Goal: Transaction & Acquisition: Purchase product/service

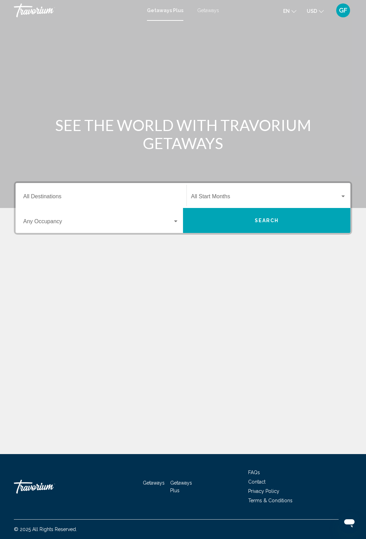
click at [45, 201] on input "Destination All Destinations" at bounding box center [101, 198] width 156 height 6
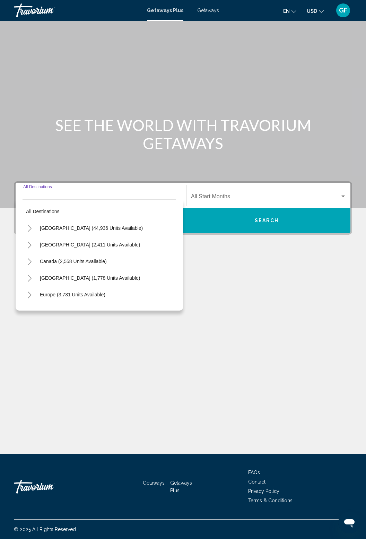
scroll to position [22, 0]
click at [27, 225] on icon "Toggle United States (44,936 units available)" at bounding box center [29, 228] width 5 height 7
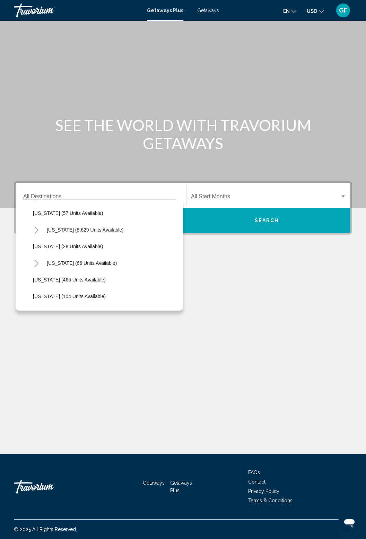
scroll to position [115, 0]
click at [52, 255] on button "Hawaii (66 units available)" at bounding box center [81, 263] width 77 height 16
type input "**********"
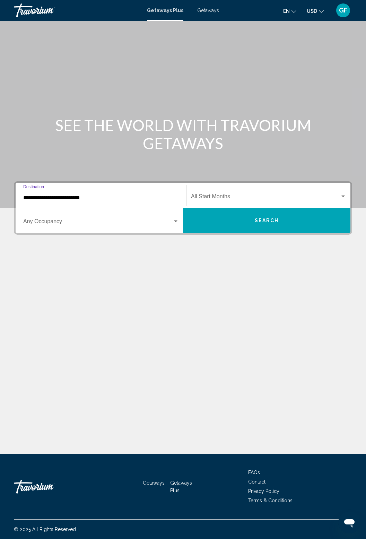
click at [313, 195] on span "Search widget" at bounding box center [265, 198] width 149 height 6
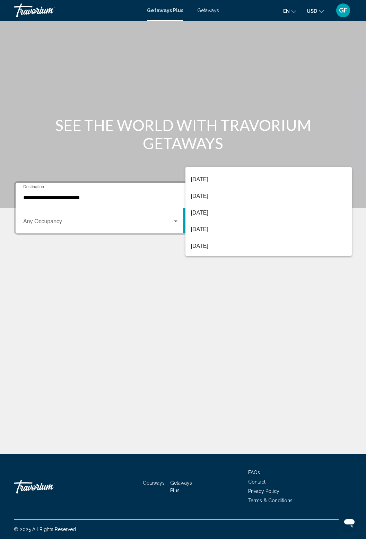
scroll to position [29, 0]
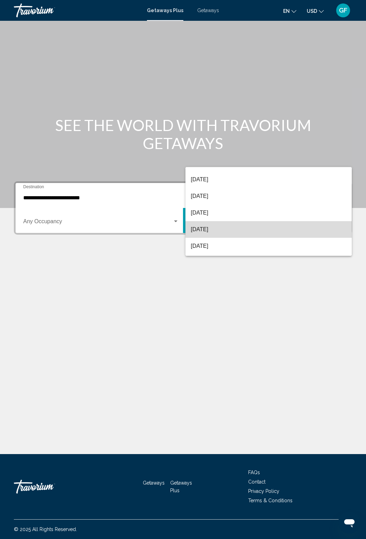
click at [229, 232] on span "December 2025" at bounding box center [269, 229] width 156 height 17
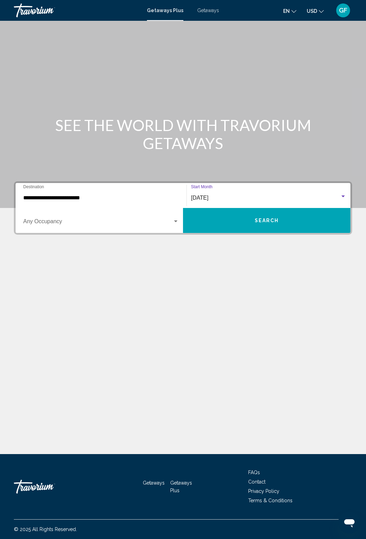
click at [177, 219] on div "Search widget" at bounding box center [176, 222] width 6 height 6
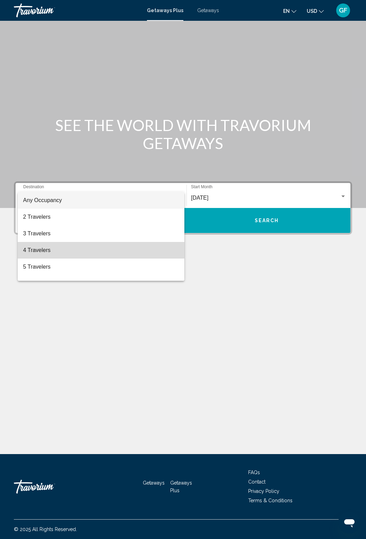
click at [33, 251] on span "4 Travelers" at bounding box center [101, 250] width 156 height 17
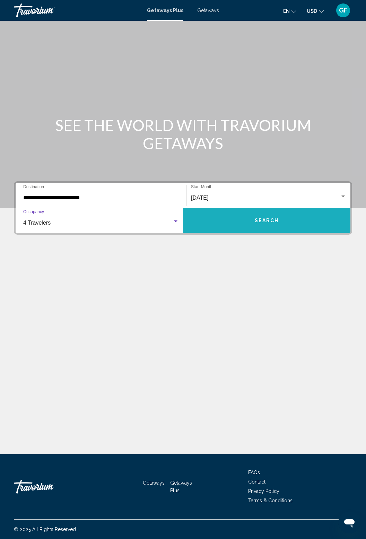
click at [299, 208] on button "Search" at bounding box center [267, 220] width 168 height 25
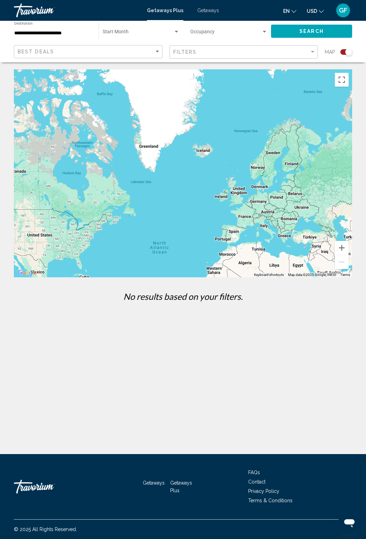
click at [265, 31] on div "Search widget" at bounding box center [264, 32] width 3 height 2
click at [251, 34] on span "Any Occupancy" at bounding box center [228, 33] width 77 height 15
click at [332, 35] on button "Search" at bounding box center [311, 31] width 81 height 13
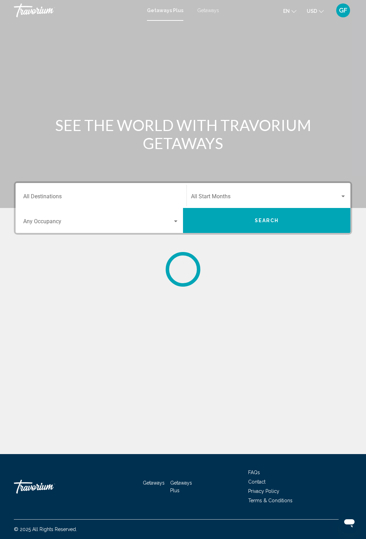
click at [83, 191] on div "Destination All Destinations" at bounding box center [101, 196] width 156 height 22
click at [211, 9] on span "Getaways" at bounding box center [208, 11] width 22 height 6
click at [56, 195] on input "Destination All Destinations" at bounding box center [101, 198] width 156 height 6
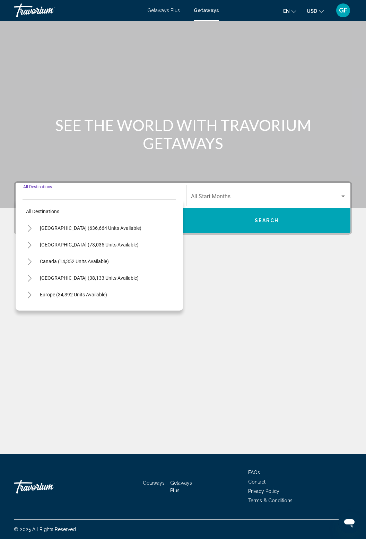
scroll to position [22, 0]
click at [108, 225] on span "United States (636,664 units available)" at bounding box center [91, 228] width 102 height 6
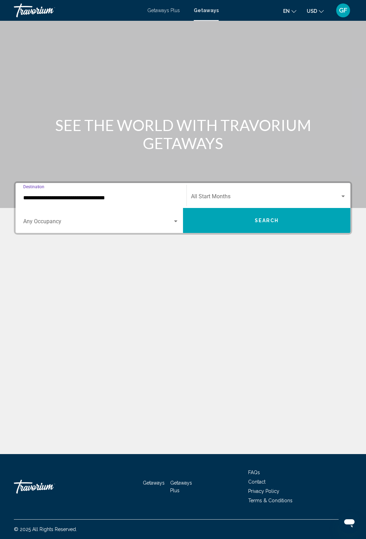
click at [114, 195] on input "**********" at bounding box center [101, 198] width 156 height 6
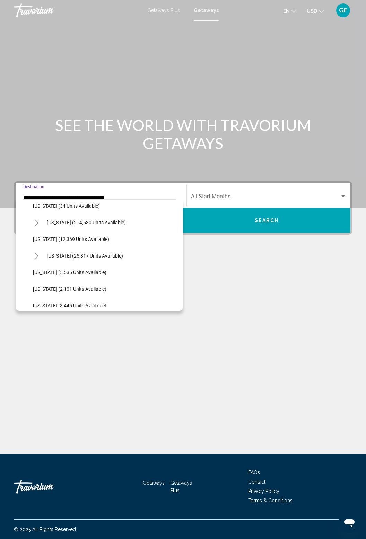
scroll to position [139, 0]
click at [103, 258] on button "Hawaii (25,817 units available)" at bounding box center [84, 256] width 83 height 16
type input "**********"
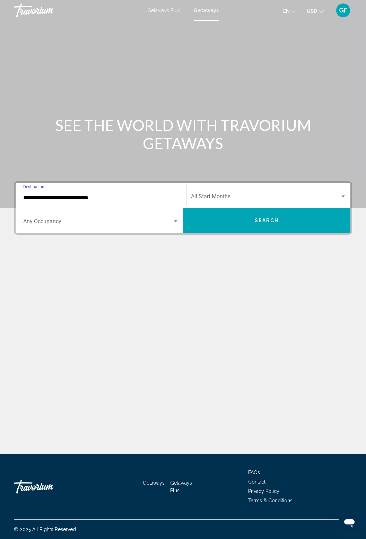
scroll to position [22, 0]
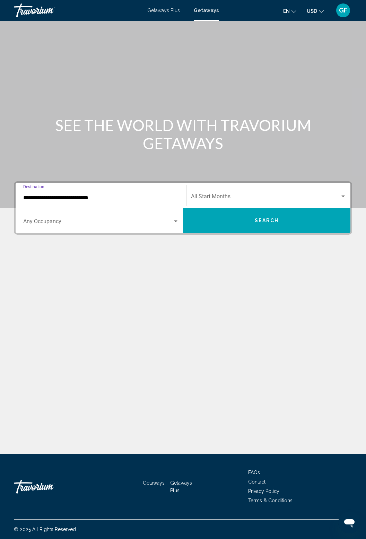
click at [226, 195] on span "Search widget" at bounding box center [265, 198] width 149 height 6
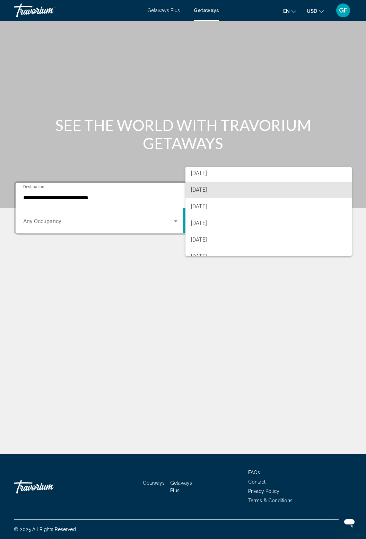
scroll to position [36, 0]
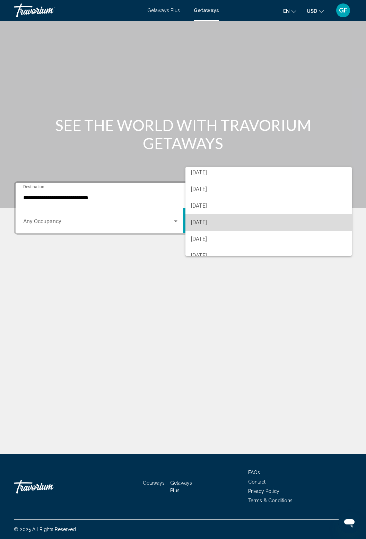
click at [223, 223] on span "December 2025" at bounding box center [269, 222] width 156 height 17
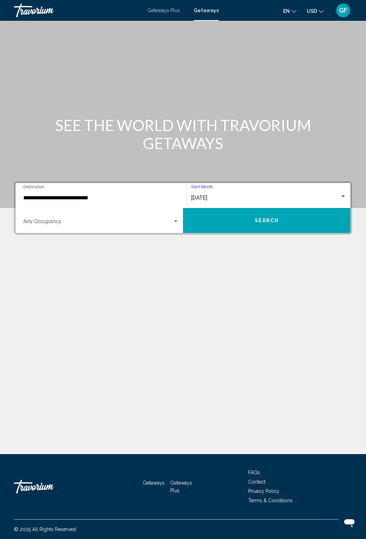
click at [175, 219] on div "Search widget" at bounding box center [176, 222] width 6 height 6
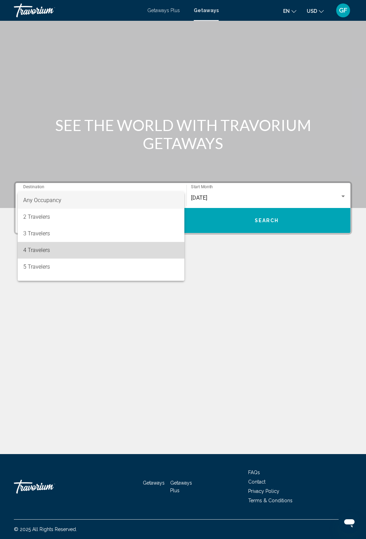
click at [113, 253] on span "4 Travelers" at bounding box center [101, 250] width 156 height 17
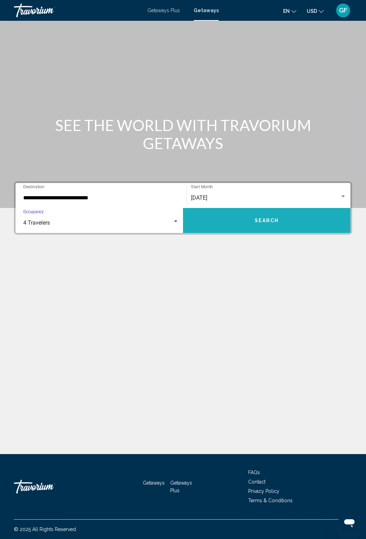
click at [256, 218] on span "Search" at bounding box center [267, 221] width 24 height 6
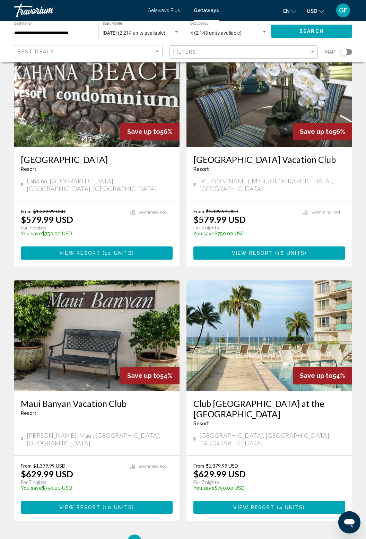
scroll to position [1103, 0]
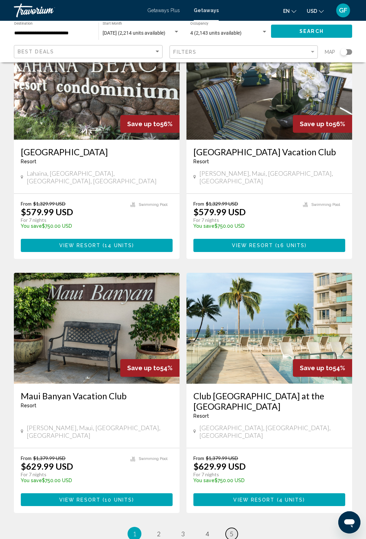
click at [233, 528] on link "page 5" at bounding box center [232, 534] width 12 height 12
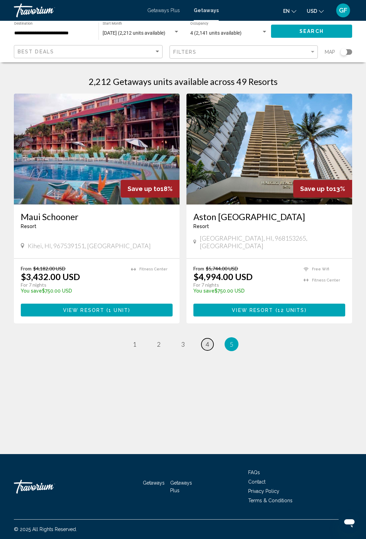
click at [207, 341] on span "4" at bounding box center [207, 345] width 3 height 8
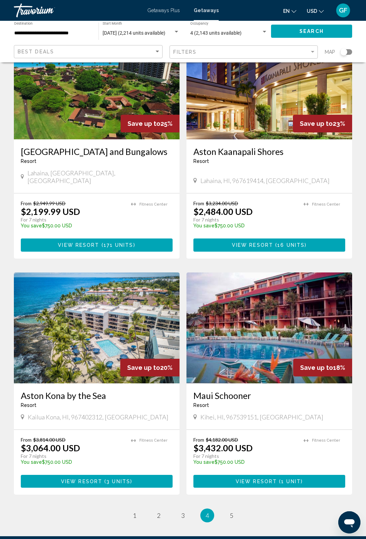
scroll to position [1082, 0]
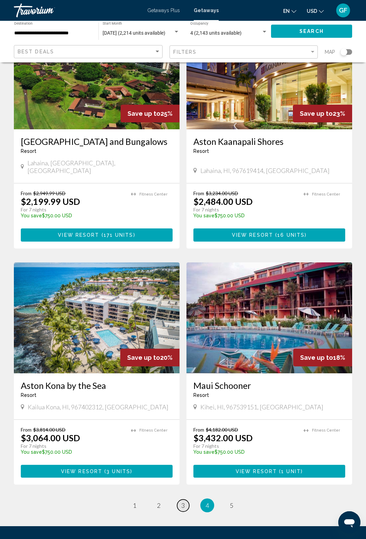
click at [179, 500] on link "page 3" at bounding box center [183, 506] width 12 height 12
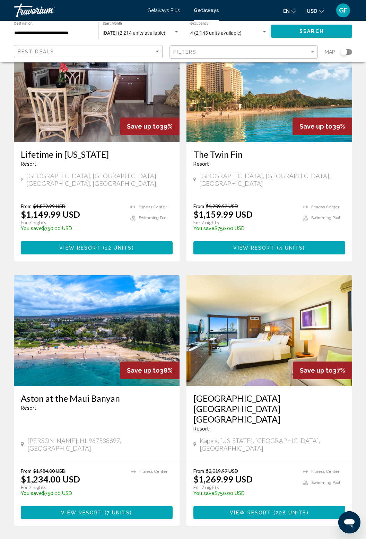
scroll to position [1082, 0]
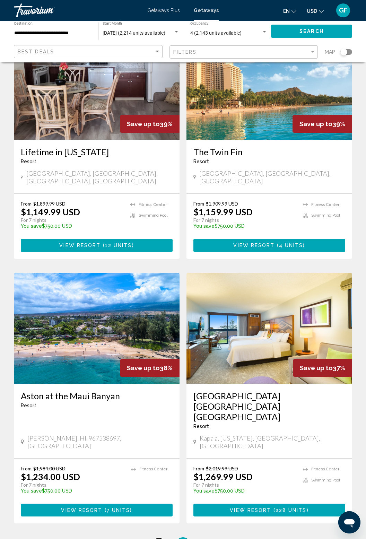
click at [156, 539] on link "page 2" at bounding box center [159, 545] width 12 height 12
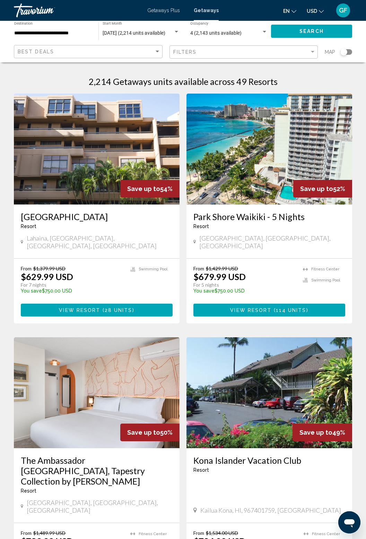
click at [306, 174] on img "Main content" at bounding box center [270, 149] width 166 height 111
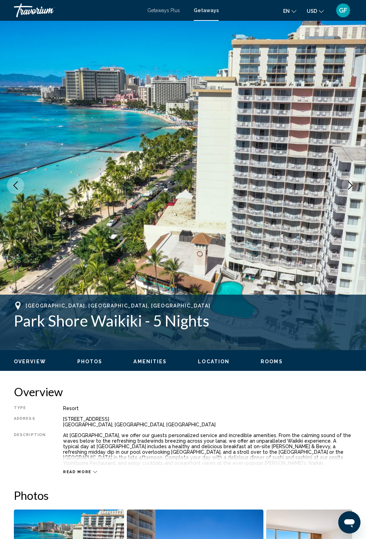
click at [354, 184] on icon "Next image" at bounding box center [351, 185] width 8 height 8
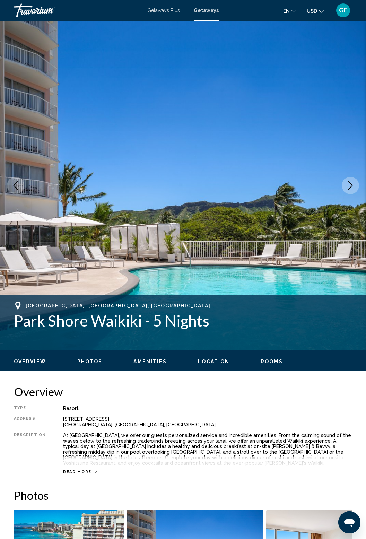
click at [350, 183] on icon "Next image" at bounding box center [351, 185] width 5 height 8
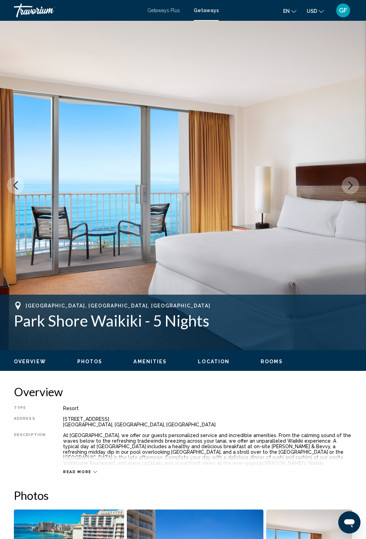
click at [351, 183] on icon "Next image" at bounding box center [351, 185] width 8 height 8
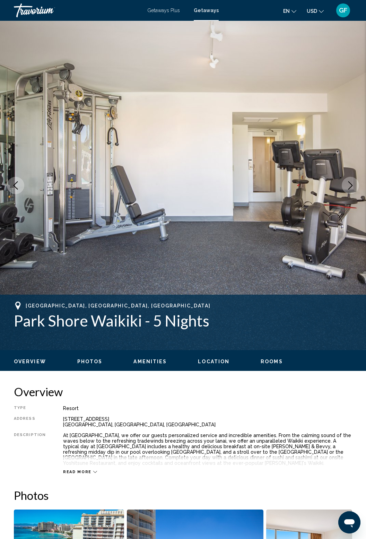
click at [353, 183] on icon "Next image" at bounding box center [351, 185] width 8 height 8
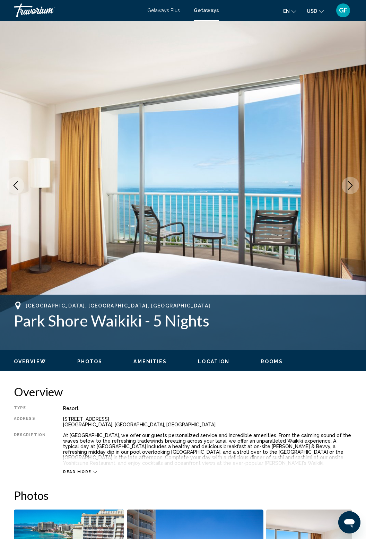
click at [349, 186] on icon "Next image" at bounding box center [351, 185] width 8 height 8
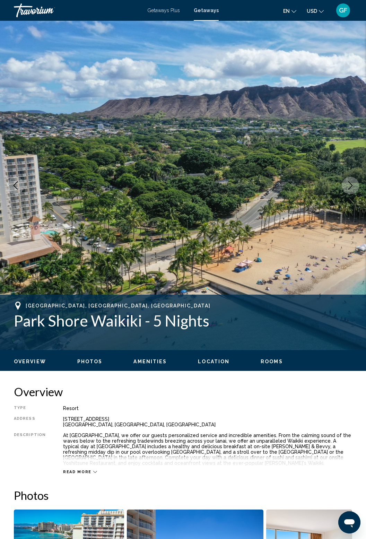
click at [350, 185] on icon "Next image" at bounding box center [351, 185] width 8 height 8
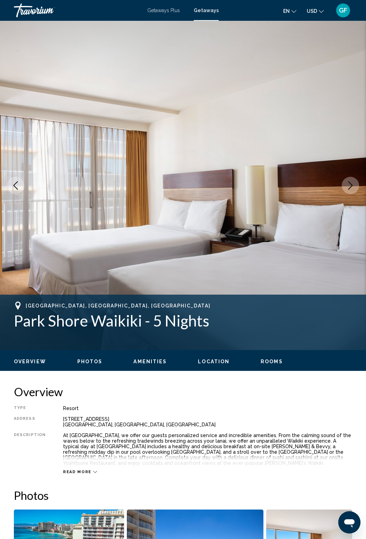
click at [353, 182] on icon "Next image" at bounding box center [351, 185] width 8 height 8
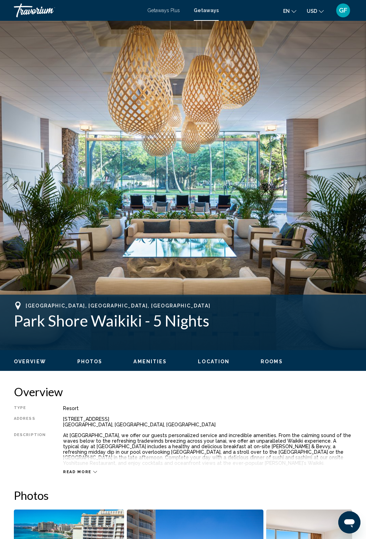
click at [354, 184] on icon "Next image" at bounding box center [351, 185] width 8 height 8
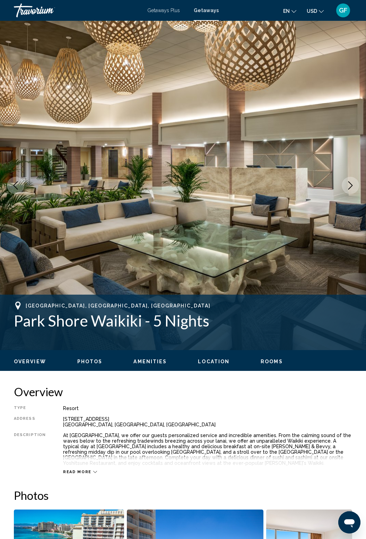
click at [351, 185] on icon "Next image" at bounding box center [351, 185] width 8 height 8
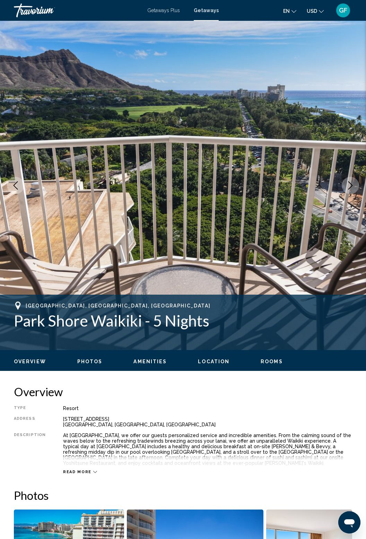
click at [352, 184] on icon "Next image" at bounding box center [351, 185] width 8 height 8
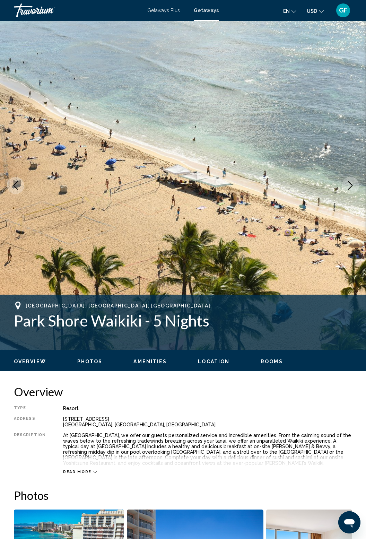
click at [350, 185] on icon "Next image" at bounding box center [351, 185] width 8 height 8
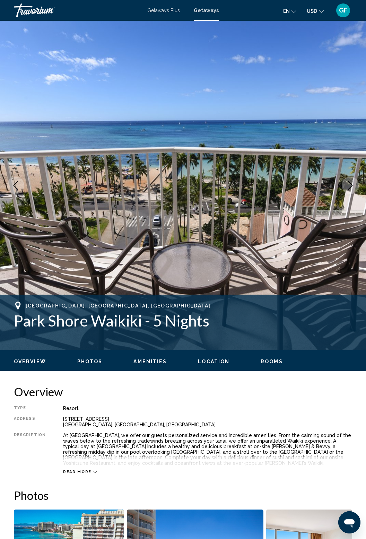
click at [351, 185] on icon "Next image" at bounding box center [351, 185] width 8 height 8
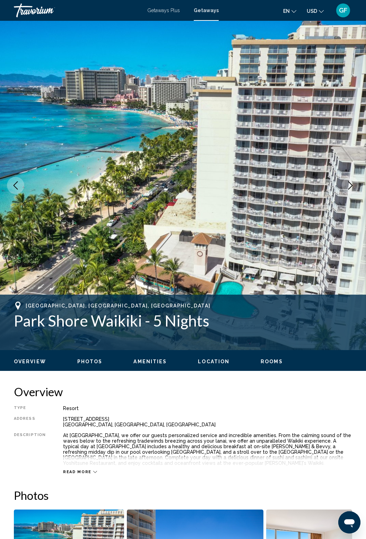
click at [353, 186] on icon "Next image" at bounding box center [351, 185] width 8 height 8
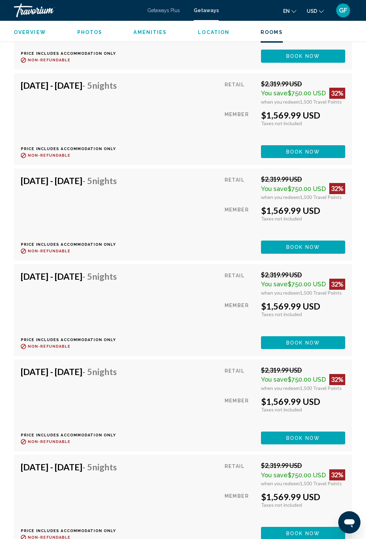
scroll to position [3760, 0]
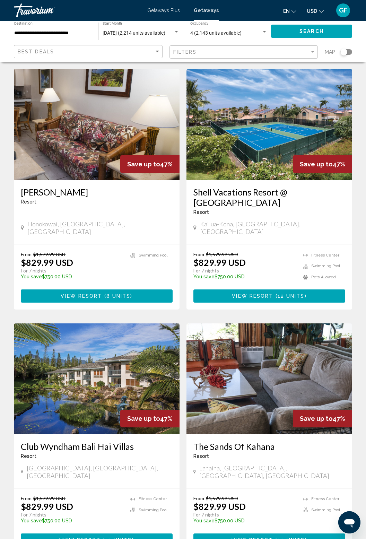
scroll to position [1092, 0]
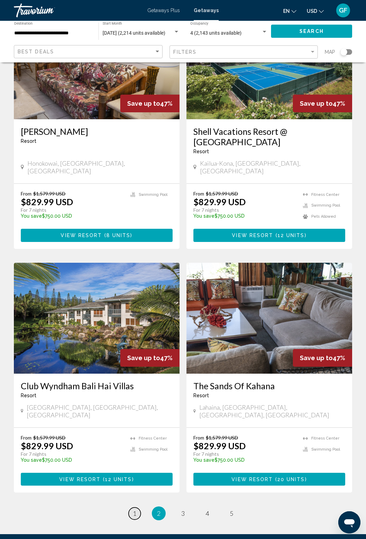
click at [131, 508] on link "page 1" at bounding box center [135, 514] width 12 height 12
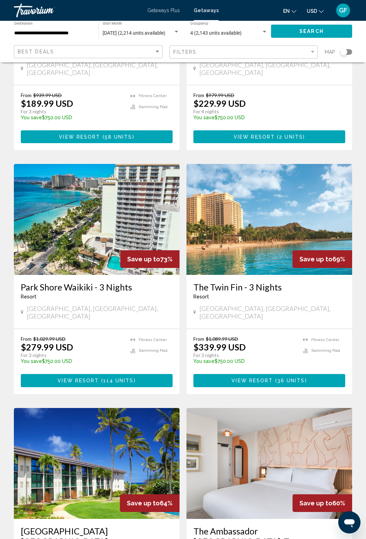
scroll to position [207, 0]
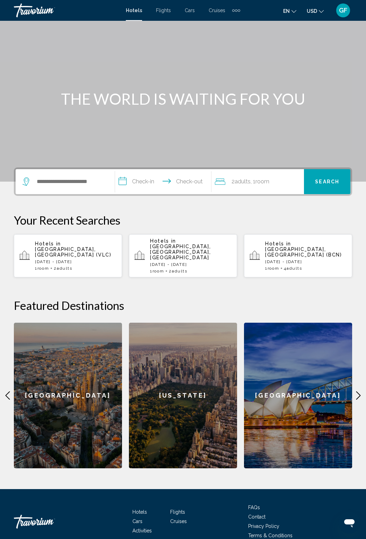
scroll to position [27, 0]
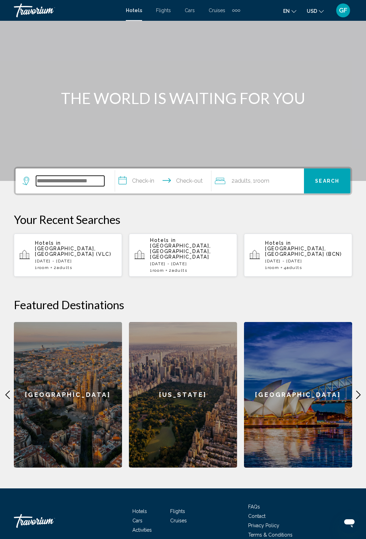
click at [45, 176] on input "Search widget" at bounding box center [70, 181] width 68 height 10
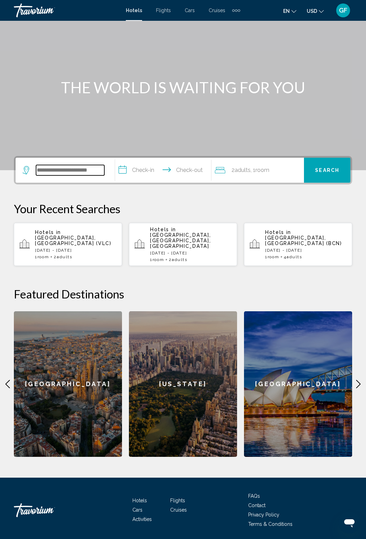
scroll to position [47, 0]
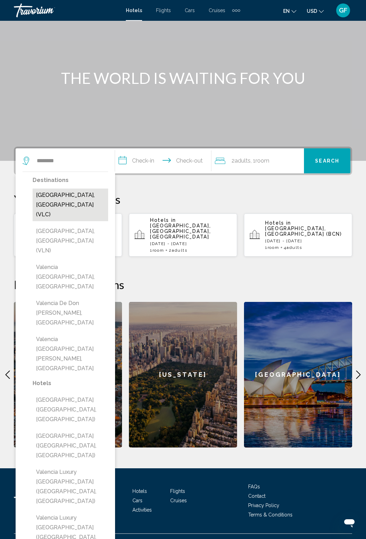
click at [58, 193] on button "[GEOGRAPHIC_DATA], [GEOGRAPHIC_DATA] (VLC)" at bounding box center [71, 205] width 76 height 33
type input "**********"
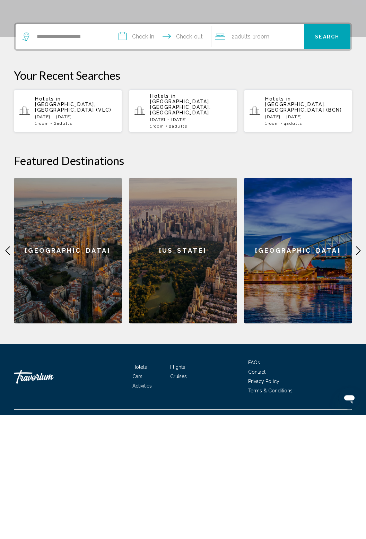
click at [136, 161] on input "**********" at bounding box center [164, 161] width 99 height 27
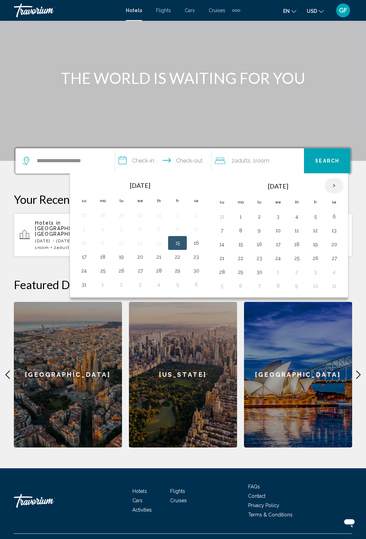
click at [330, 183] on th "Next month" at bounding box center [334, 185] width 19 height 15
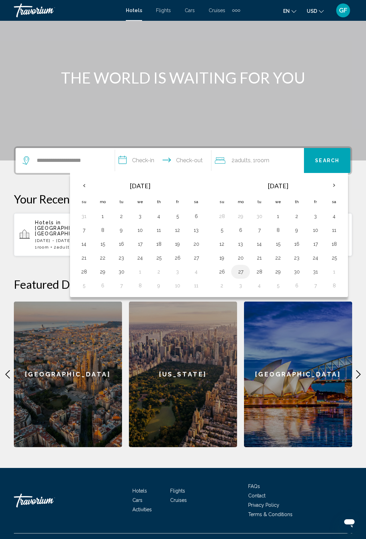
click at [238, 271] on button "27" at bounding box center [240, 272] width 11 height 10
click at [183, 160] on input "**********" at bounding box center [164, 161] width 99 height 27
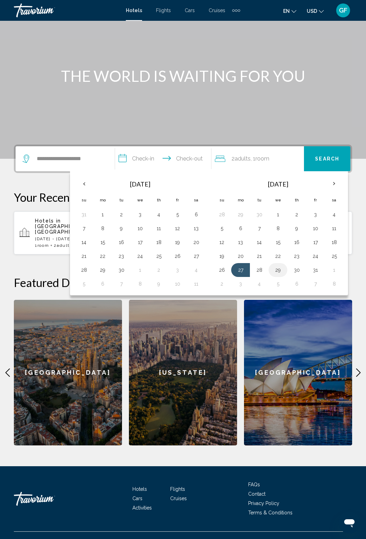
click at [274, 265] on button "29" at bounding box center [278, 270] width 11 height 10
type input "**********"
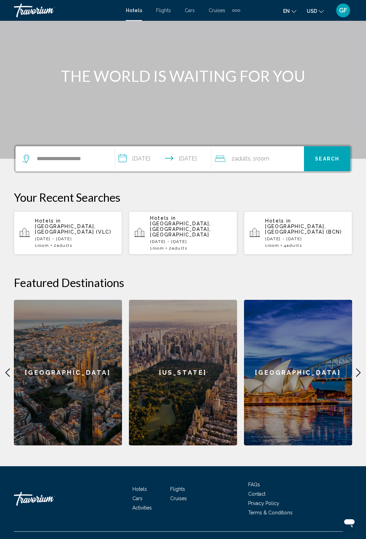
click at [339, 156] on span "Search" at bounding box center [327, 159] width 24 height 6
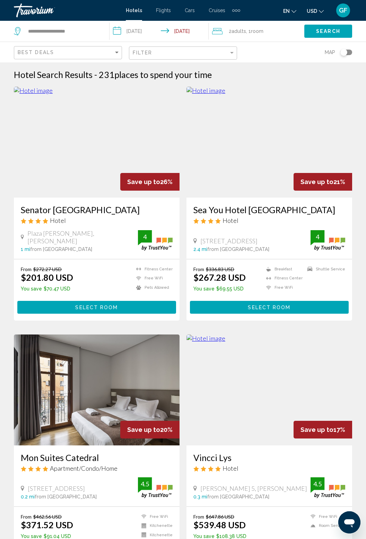
click at [295, 157] on img "Main content" at bounding box center [270, 142] width 166 height 111
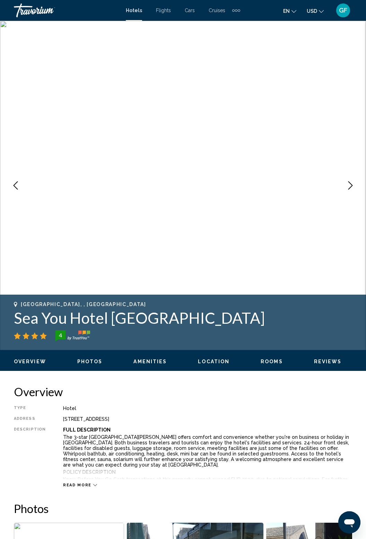
click at [353, 188] on icon "Next image" at bounding box center [351, 185] width 8 height 8
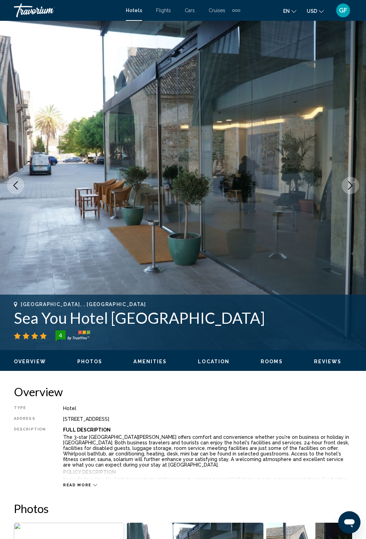
click at [350, 189] on icon "Next image" at bounding box center [351, 185] width 8 height 8
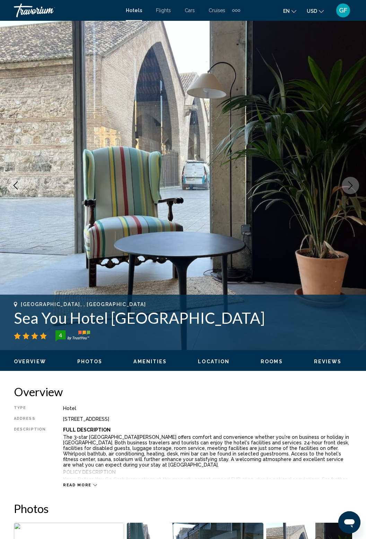
click at [350, 188] on icon "Next image" at bounding box center [351, 185] width 5 height 8
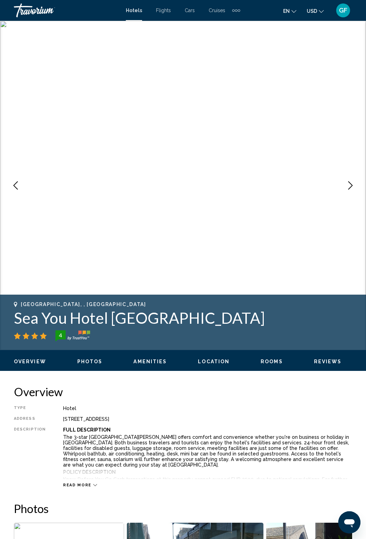
click at [353, 185] on icon "Next image" at bounding box center [351, 185] width 8 height 8
click at [352, 185] on icon "Next image" at bounding box center [351, 185] width 8 height 8
click at [350, 187] on icon "Next image" at bounding box center [351, 185] width 8 height 8
click at [351, 189] on icon "Next image" at bounding box center [351, 185] width 8 height 8
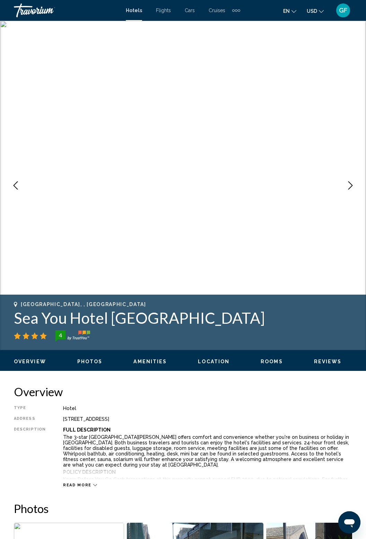
click at [352, 189] on icon "Next image" at bounding box center [351, 185] width 8 height 8
click at [355, 184] on button "Next image" at bounding box center [350, 185] width 17 height 17
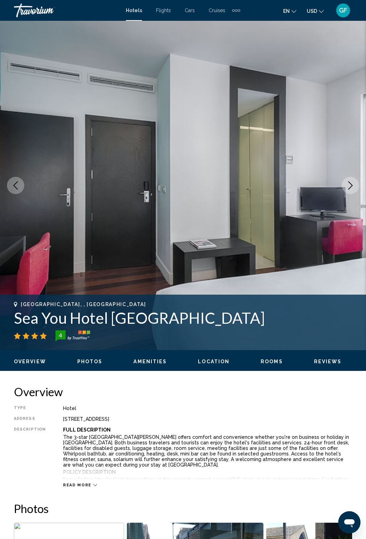
click at [352, 189] on icon "Next image" at bounding box center [351, 185] width 8 height 8
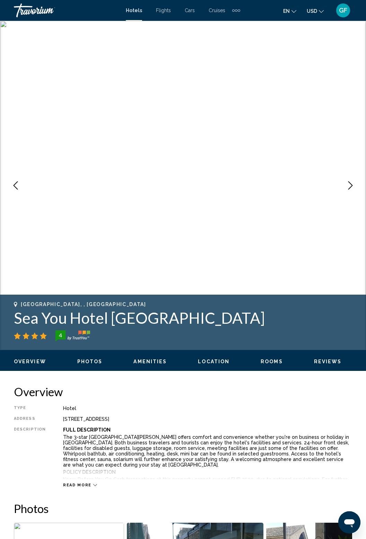
click at [355, 185] on icon "Next image" at bounding box center [351, 185] width 8 height 8
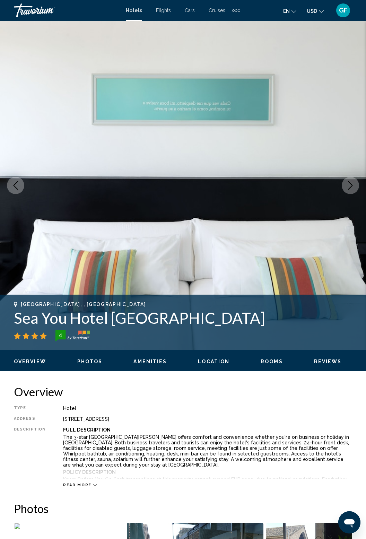
click at [352, 187] on icon "Next image" at bounding box center [351, 185] width 8 height 8
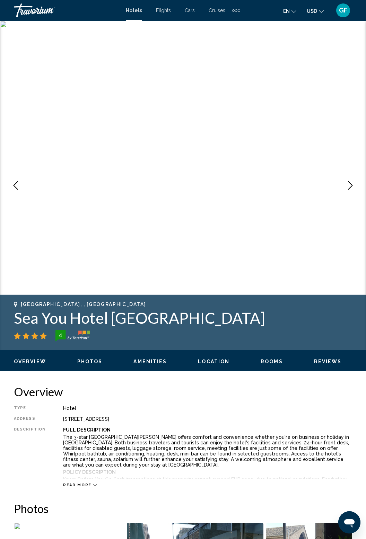
click at [353, 187] on icon "Next image" at bounding box center [351, 185] width 8 height 8
click at [352, 188] on icon "Next image" at bounding box center [351, 185] width 8 height 8
click at [353, 188] on icon "Next image" at bounding box center [351, 185] width 8 height 8
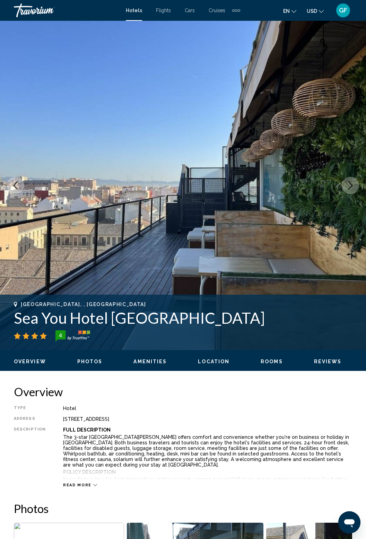
click at [352, 189] on icon "Next image" at bounding box center [351, 185] width 8 height 8
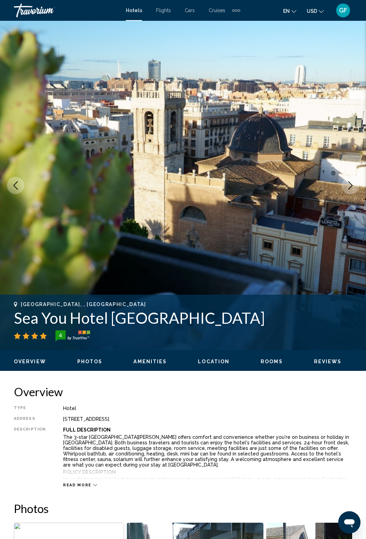
click at [352, 190] on button "Next image" at bounding box center [350, 185] width 17 height 17
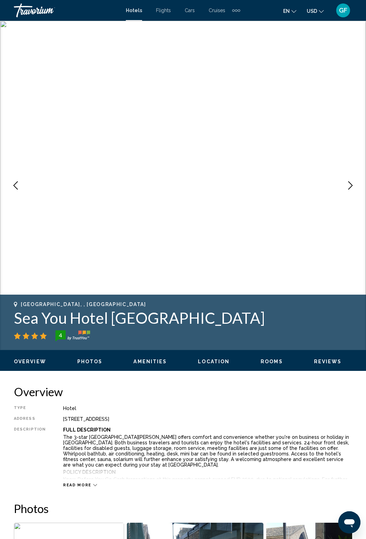
click at [351, 190] on button "Next image" at bounding box center [350, 185] width 17 height 17
click at [352, 189] on icon "Next image" at bounding box center [351, 185] width 8 height 8
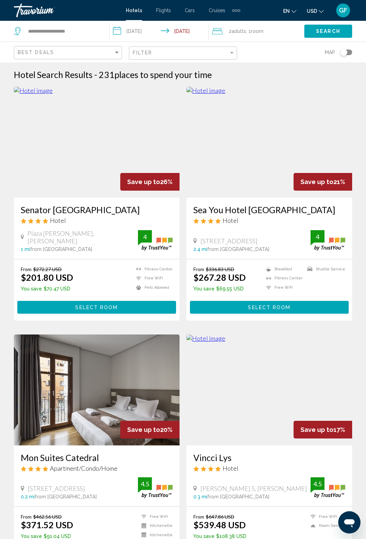
click at [98, 125] on img "Main content" at bounding box center [97, 142] width 166 height 111
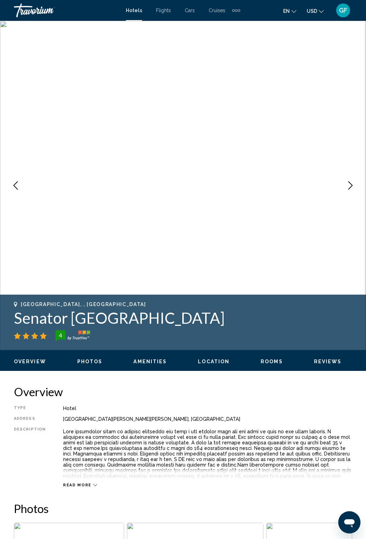
click at [349, 180] on button "Next image" at bounding box center [350, 185] width 17 height 17
click at [352, 187] on icon "Next image" at bounding box center [351, 185] width 8 height 8
click at [352, 186] on icon "Next image" at bounding box center [351, 185] width 5 height 8
click at [352, 188] on icon "Next image" at bounding box center [351, 185] width 8 height 8
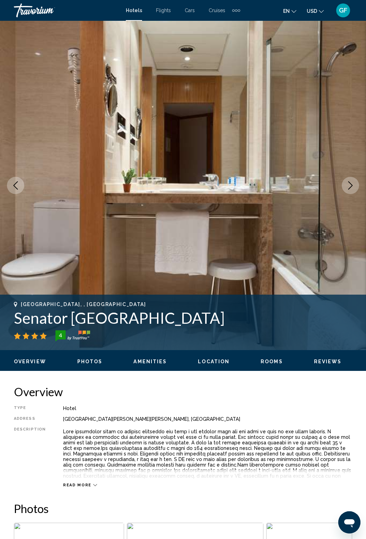
click at [353, 190] on button "Next image" at bounding box center [350, 185] width 17 height 17
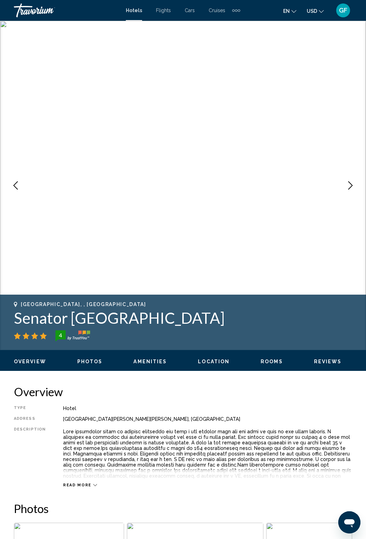
click at [352, 190] on button "Next image" at bounding box center [350, 185] width 17 height 17
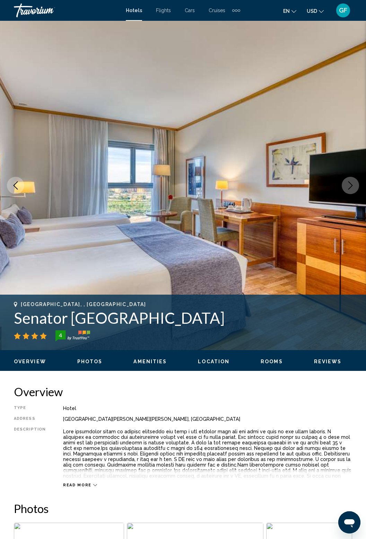
click at [352, 191] on button "Next image" at bounding box center [350, 185] width 17 height 17
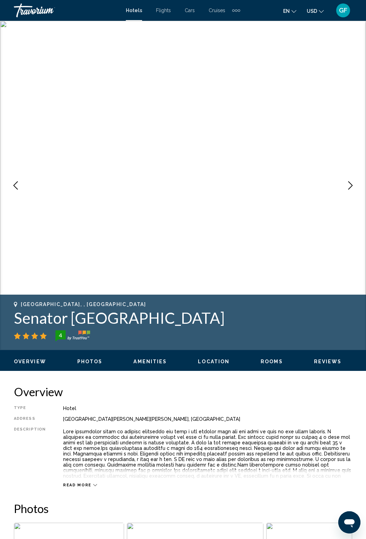
click at [352, 191] on button "Next image" at bounding box center [350, 185] width 17 height 17
click at [353, 190] on button "Next image" at bounding box center [350, 185] width 17 height 17
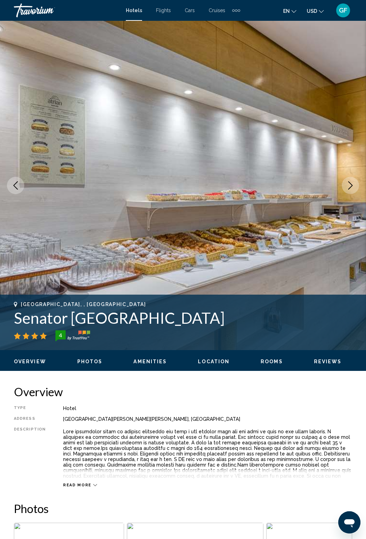
click at [353, 191] on button "Next image" at bounding box center [350, 185] width 17 height 17
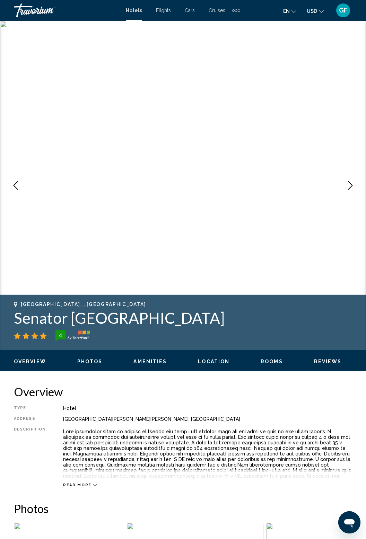
click at [354, 191] on button "Next image" at bounding box center [350, 185] width 17 height 17
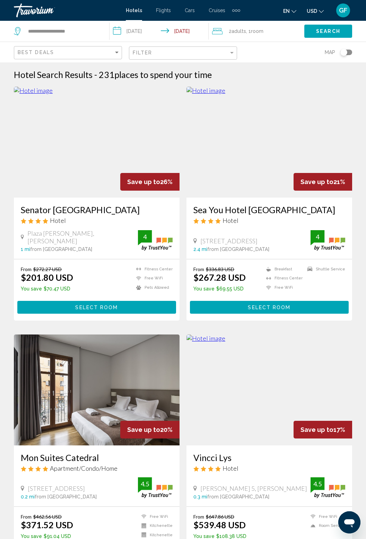
click at [81, 146] on img "Main content" at bounding box center [97, 142] width 166 height 111
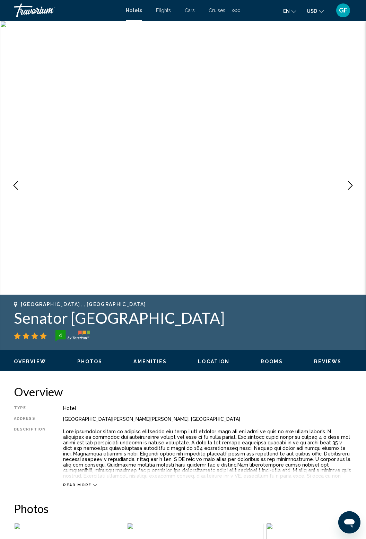
click at [349, 194] on button "Next image" at bounding box center [350, 185] width 17 height 17
click at [352, 193] on button "Next image" at bounding box center [350, 185] width 17 height 17
click at [354, 194] on img "Main content" at bounding box center [183, 186] width 366 height 330
click at [354, 191] on button "Next image" at bounding box center [350, 185] width 17 height 17
click at [351, 193] on button "Next image" at bounding box center [350, 185] width 17 height 17
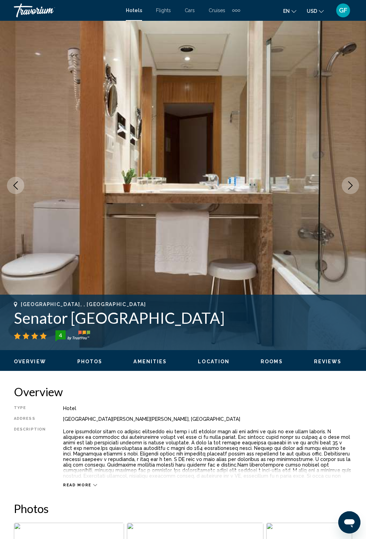
click at [353, 192] on button "Next image" at bounding box center [350, 185] width 17 height 17
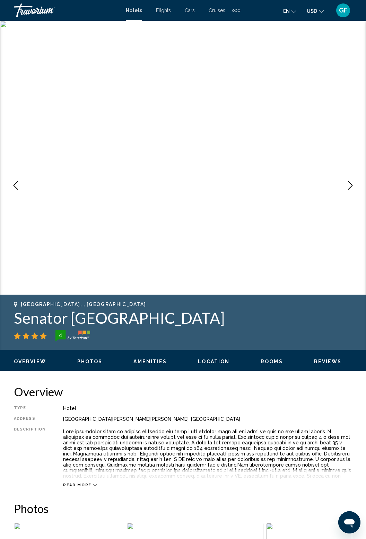
click at [354, 193] on button "Next image" at bounding box center [350, 185] width 17 height 17
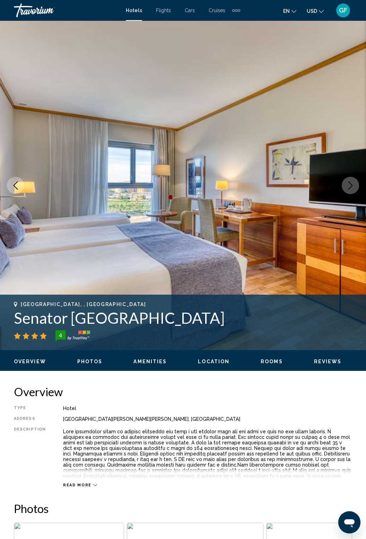
click at [352, 193] on button "Next image" at bounding box center [350, 185] width 17 height 17
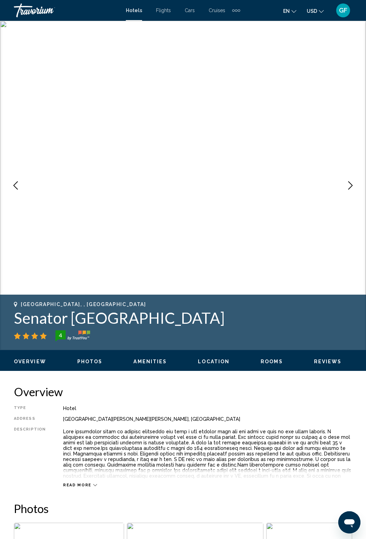
click at [354, 193] on button "Next image" at bounding box center [350, 185] width 17 height 17
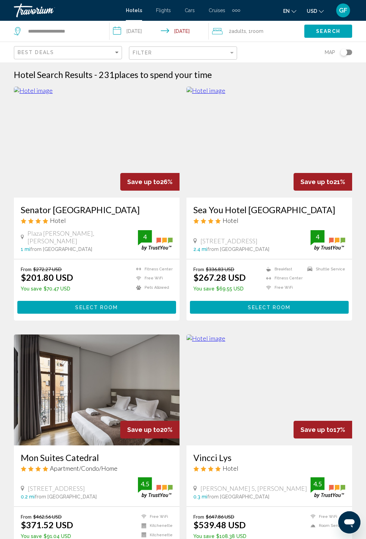
click at [292, 161] on img "Main content" at bounding box center [270, 142] width 166 height 111
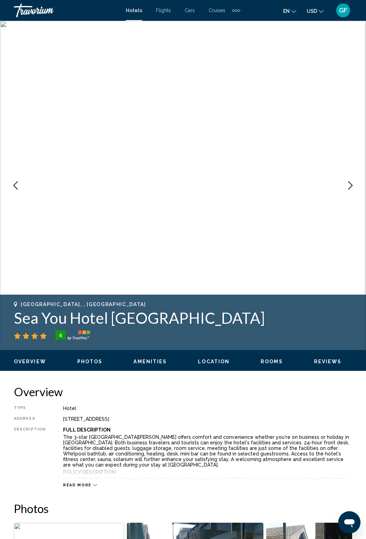
click at [354, 185] on icon "Next image" at bounding box center [351, 185] width 8 height 8
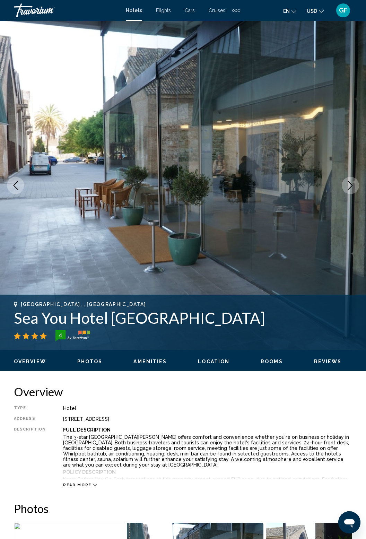
click at [355, 193] on button "Next image" at bounding box center [350, 185] width 17 height 17
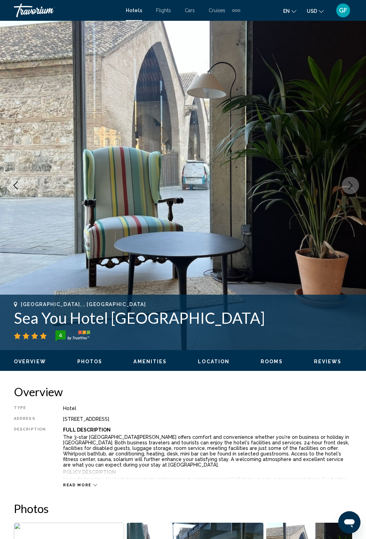
click at [355, 192] on button "Next image" at bounding box center [350, 185] width 17 height 17
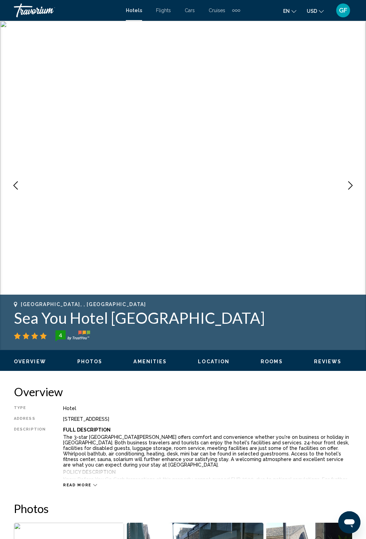
click at [354, 199] on img "Main content" at bounding box center [183, 186] width 366 height 330
click at [355, 188] on button "Next image" at bounding box center [350, 185] width 17 height 17
click at [354, 190] on button "Next image" at bounding box center [350, 185] width 17 height 17
click at [355, 191] on button "Next image" at bounding box center [350, 185] width 17 height 17
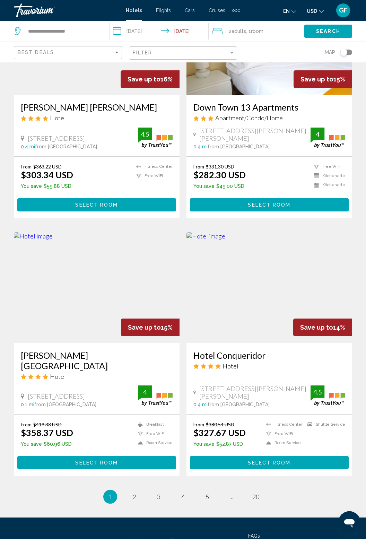
scroll to position [1123, 0]
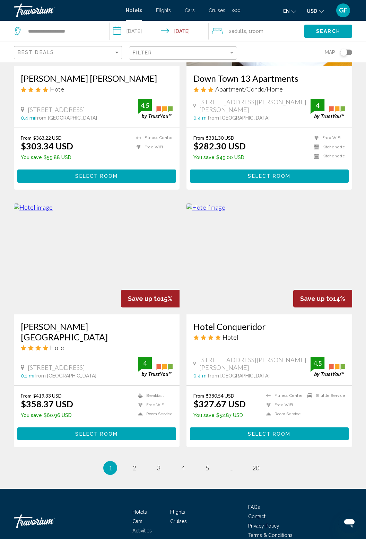
click at [314, 262] on img "Main content" at bounding box center [270, 259] width 166 height 111
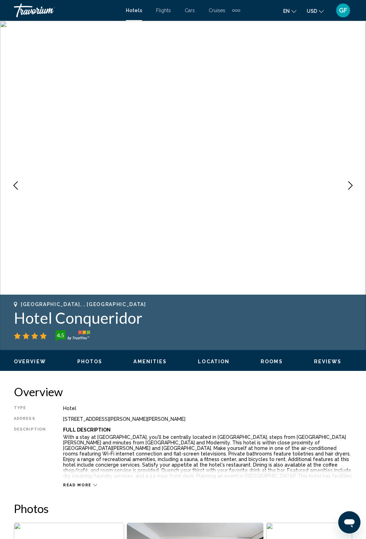
click at [352, 187] on icon "Next image" at bounding box center [351, 185] width 8 height 8
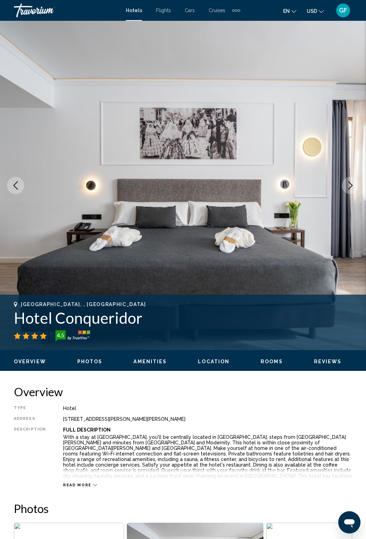
click at [349, 189] on icon "Next image" at bounding box center [351, 185] width 8 height 8
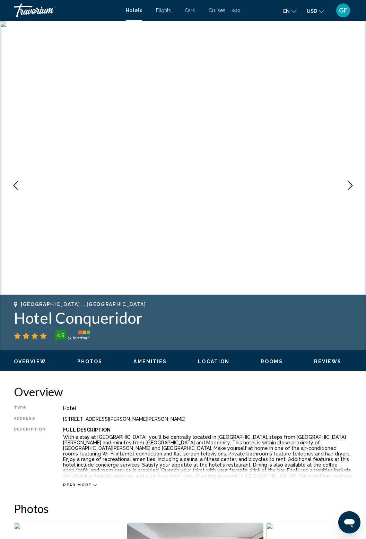
click at [347, 192] on button "Next image" at bounding box center [350, 185] width 17 height 17
click at [349, 191] on button "Next image" at bounding box center [350, 185] width 17 height 17
click at [350, 192] on button "Next image" at bounding box center [350, 185] width 17 height 17
click at [351, 192] on button "Next image" at bounding box center [350, 185] width 17 height 17
click at [347, 193] on button "Next image" at bounding box center [350, 185] width 17 height 17
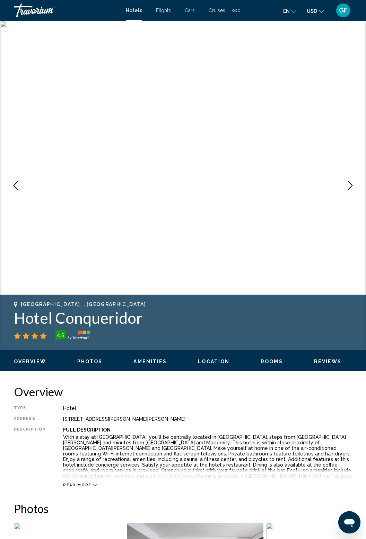
click at [352, 194] on button "Next image" at bounding box center [350, 185] width 17 height 17
click at [353, 191] on button "Next image" at bounding box center [350, 185] width 17 height 17
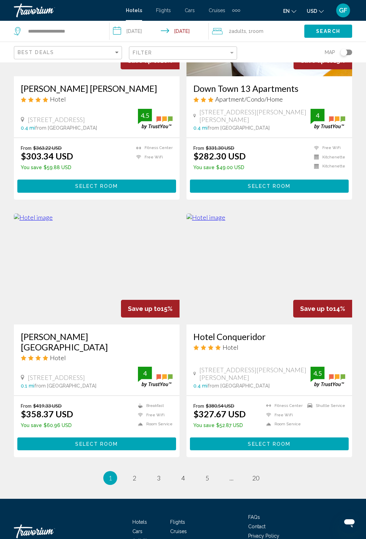
scroll to position [1123, 0]
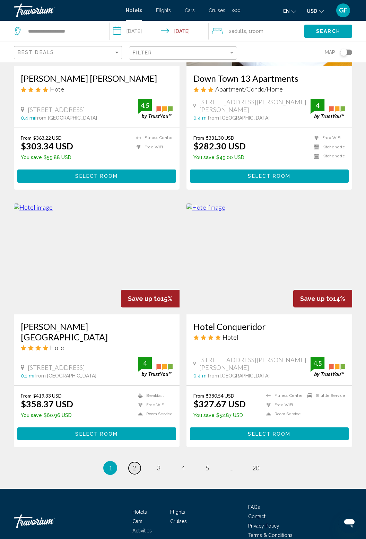
click at [134, 465] on span "2" at bounding box center [134, 469] width 3 height 8
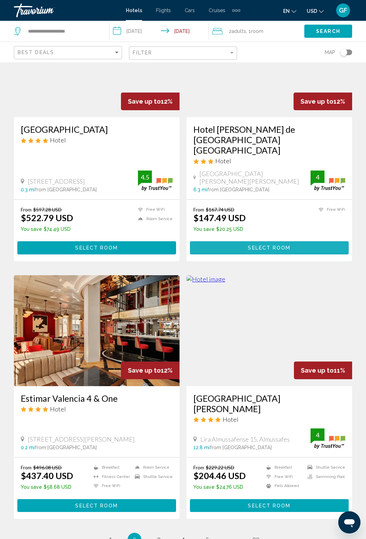
scroll to position [1123, 0]
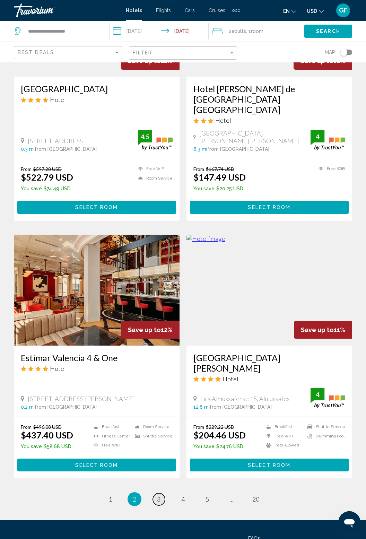
click at [159, 496] on span "3" at bounding box center [158, 500] width 3 height 8
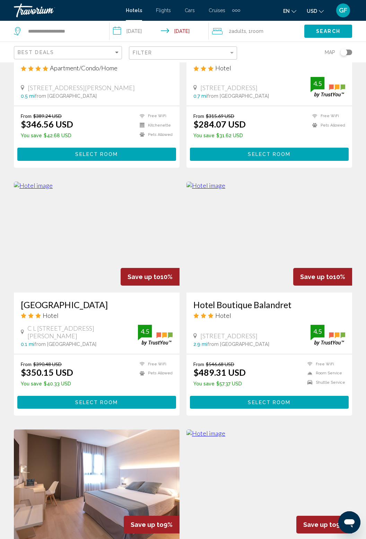
scroll to position [158, 0]
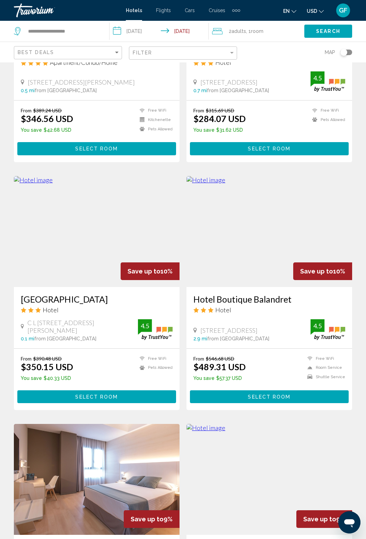
click at [336, 255] on img "Main content" at bounding box center [270, 231] width 166 height 111
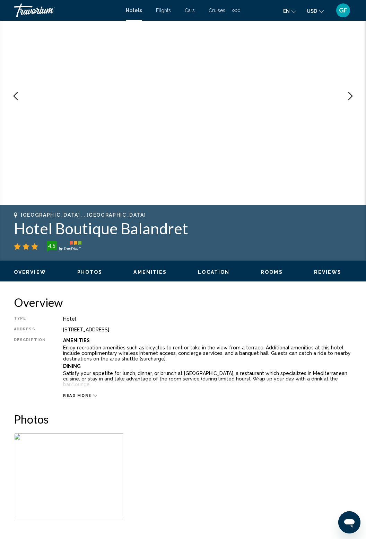
scroll to position [88, 0]
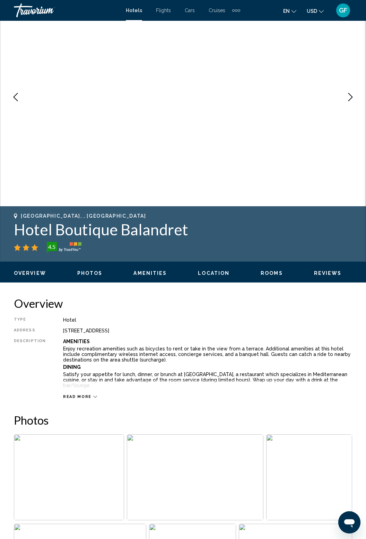
click at [354, 97] on icon "Next image" at bounding box center [351, 97] width 8 height 8
click at [353, 99] on icon "Next image" at bounding box center [351, 97] width 8 height 8
click at [353, 101] on icon "Next image" at bounding box center [351, 97] width 8 height 8
click at [355, 101] on button "Next image" at bounding box center [350, 96] width 17 height 17
click at [351, 102] on button "Next image" at bounding box center [350, 96] width 17 height 17
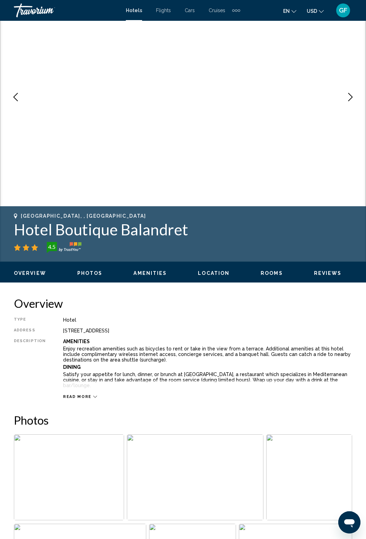
click at [354, 101] on button "Next image" at bounding box center [350, 96] width 17 height 17
click at [352, 102] on button "Next image" at bounding box center [350, 96] width 17 height 17
click at [353, 101] on button "Next image" at bounding box center [350, 96] width 17 height 17
click at [354, 101] on icon "Next image" at bounding box center [351, 97] width 8 height 8
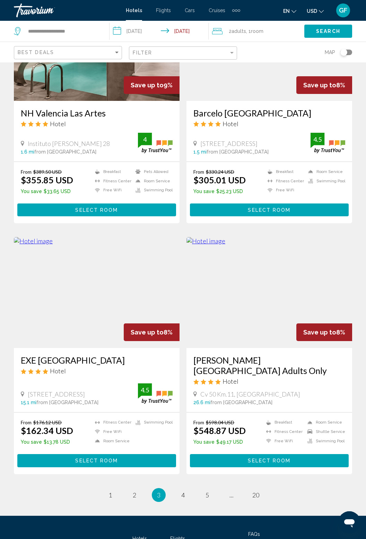
scroll to position [1126, 0]
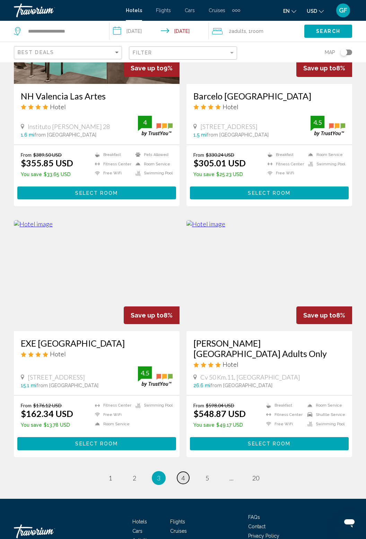
click at [182, 475] on span "4" at bounding box center [182, 479] width 3 height 8
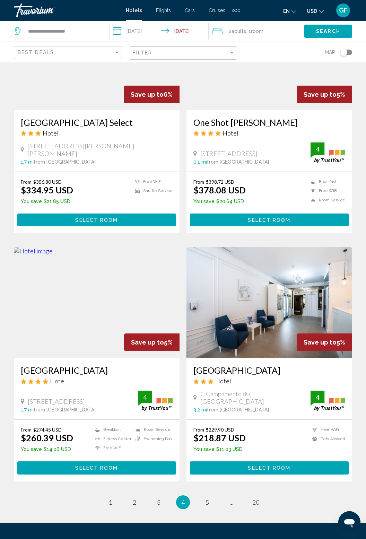
scroll to position [1141, 0]
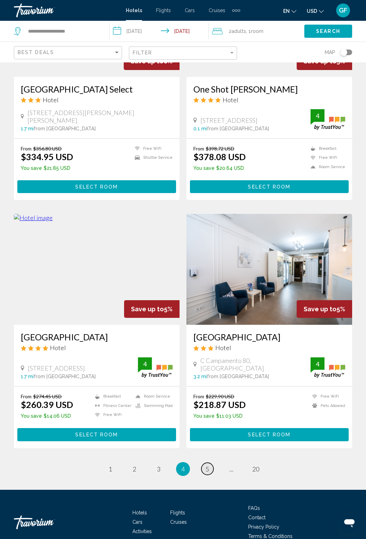
click at [206, 466] on span "5" at bounding box center [207, 470] width 3 height 8
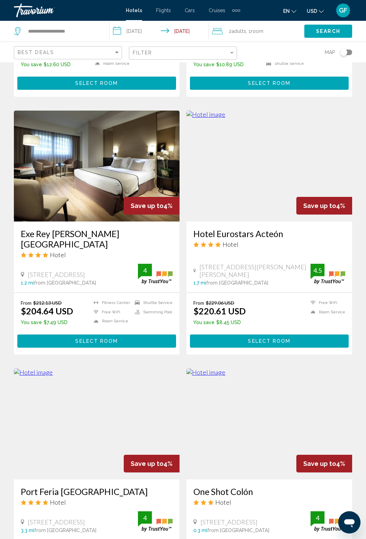
scroll to position [471, 0]
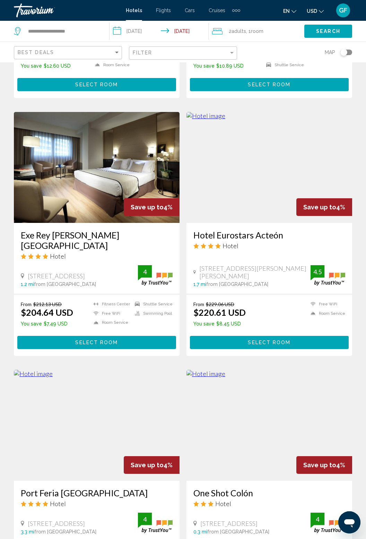
click at [315, 180] on img "Main content" at bounding box center [270, 167] width 166 height 111
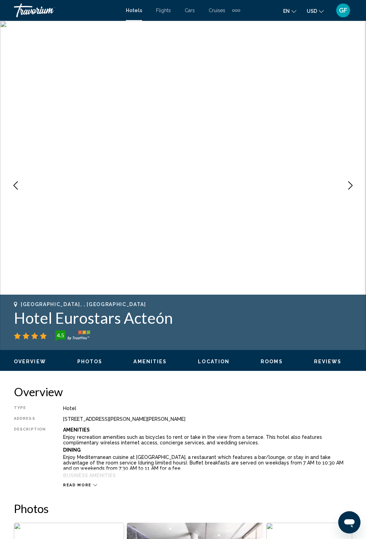
click at [354, 181] on icon "Next image" at bounding box center [351, 185] width 8 height 8
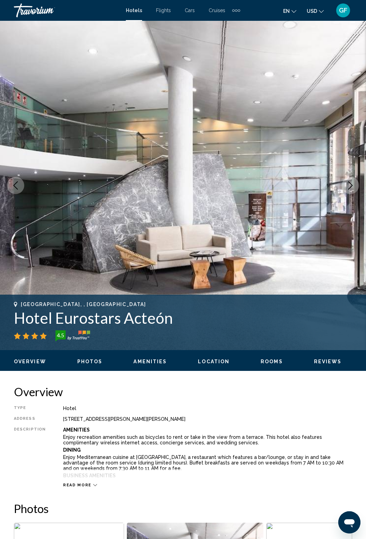
click at [353, 184] on icon "Next image" at bounding box center [351, 185] width 8 height 8
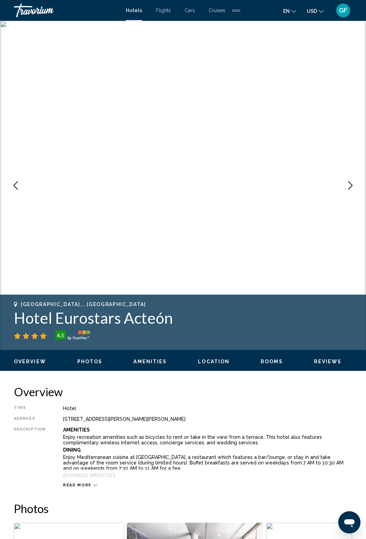
click at [351, 185] on icon "Next image" at bounding box center [351, 185] width 8 height 8
click at [353, 186] on icon "Next image" at bounding box center [351, 185] width 5 height 8
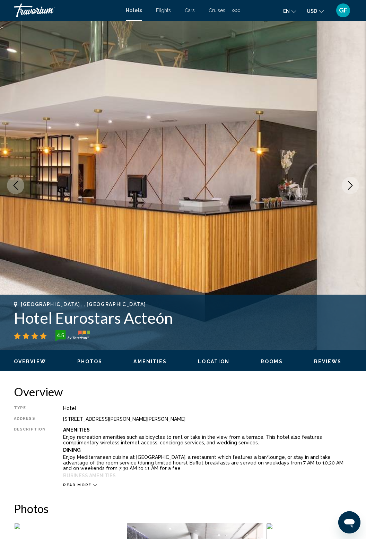
click at [352, 184] on icon "Next image" at bounding box center [351, 185] width 8 height 8
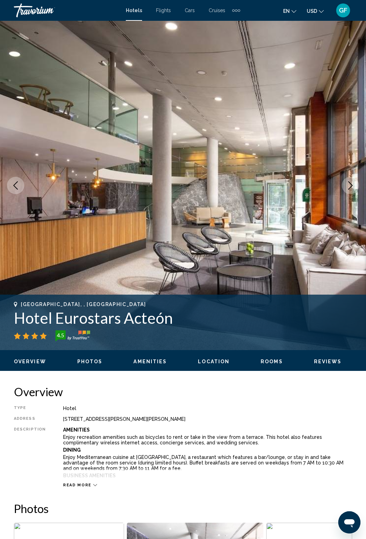
click at [349, 185] on icon "Next image" at bounding box center [351, 185] width 8 height 8
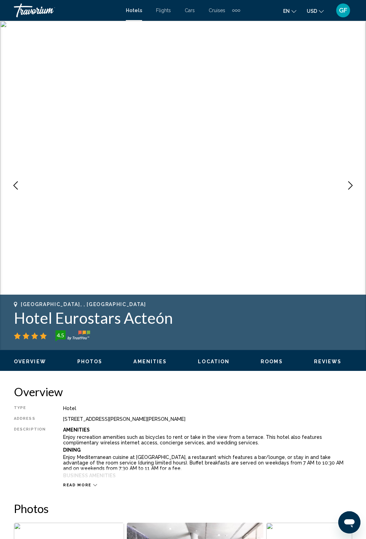
click at [350, 185] on icon "Next image" at bounding box center [351, 185] width 8 height 8
click at [350, 186] on icon "Next image" at bounding box center [351, 185] width 8 height 8
click at [353, 187] on icon "Next image" at bounding box center [351, 185] width 8 height 8
click at [350, 187] on icon "Next image" at bounding box center [351, 185] width 5 height 8
click at [351, 186] on icon "Next image" at bounding box center [351, 185] width 5 height 8
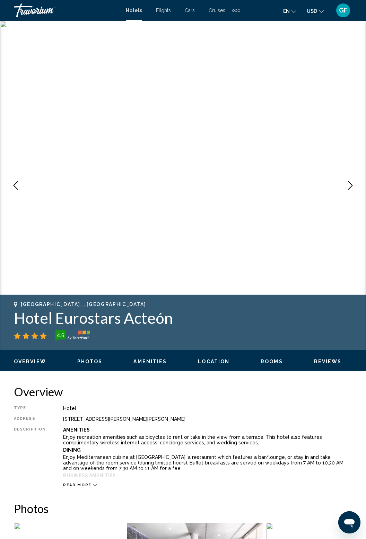
click at [352, 186] on icon "Next image" at bounding box center [351, 185] width 5 height 8
click at [351, 186] on icon "Next image" at bounding box center [351, 185] width 8 height 8
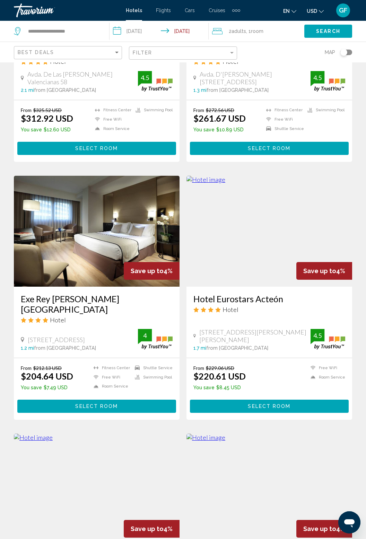
scroll to position [408, 0]
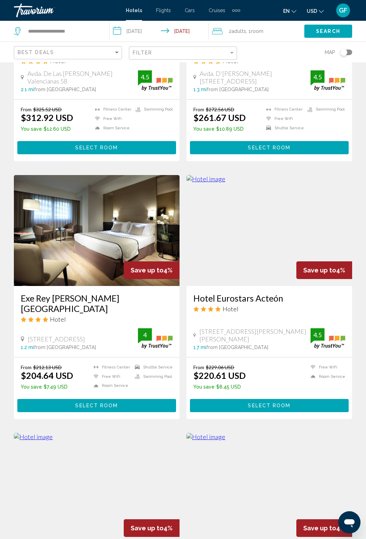
click at [114, 230] on img "Main content" at bounding box center [97, 230] width 166 height 111
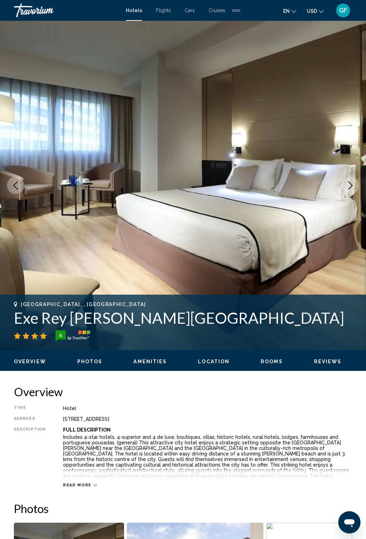
click at [354, 189] on icon "Next image" at bounding box center [351, 185] width 8 height 8
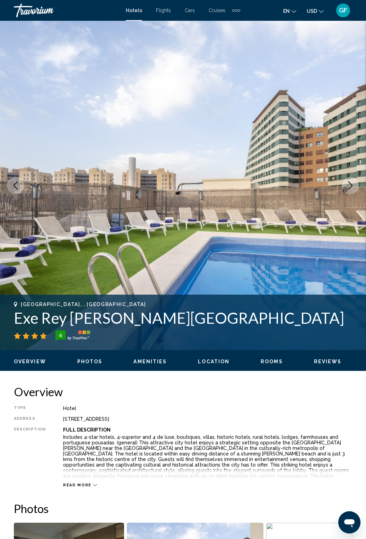
click at [355, 187] on icon "Next image" at bounding box center [351, 185] width 8 height 8
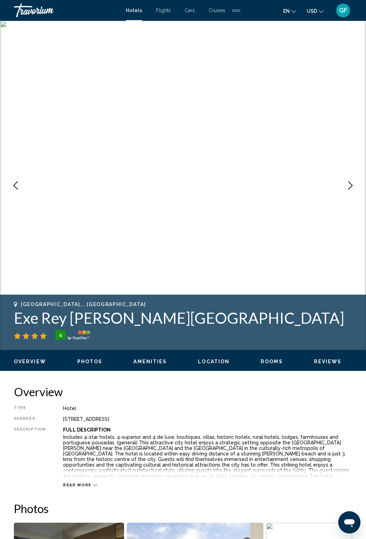
click at [353, 189] on icon "Next image" at bounding box center [351, 185] width 8 height 8
click at [354, 188] on icon "Next image" at bounding box center [351, 185] width 8 height 8
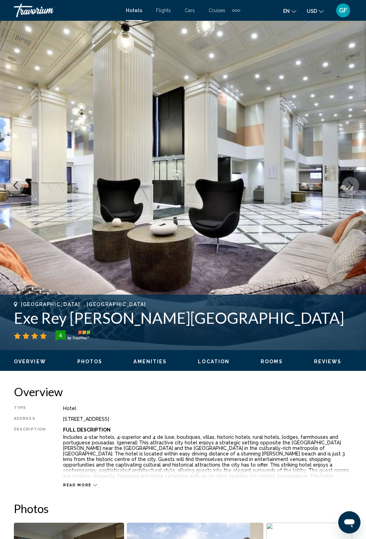
click at [352, 190] on button "Next image" at bounding box center [350, 185] width 17 height 17
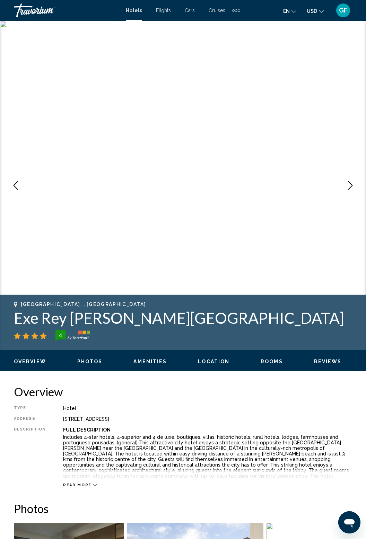
click at [352, 189] on icon "Next image" at bounding box center [351, 185] width 8 height 8
click at [353, 189] on icon "Next image" at bounding box center [351, 185] width 8 height 8
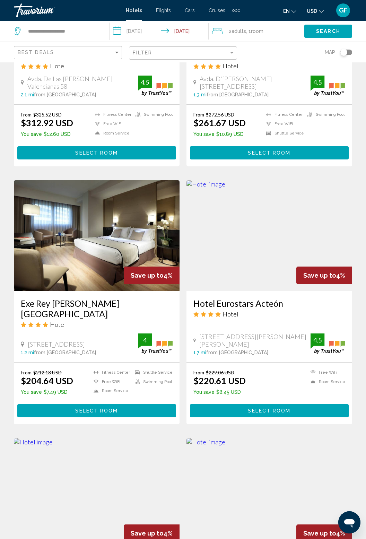
scroll to position [502, 0]
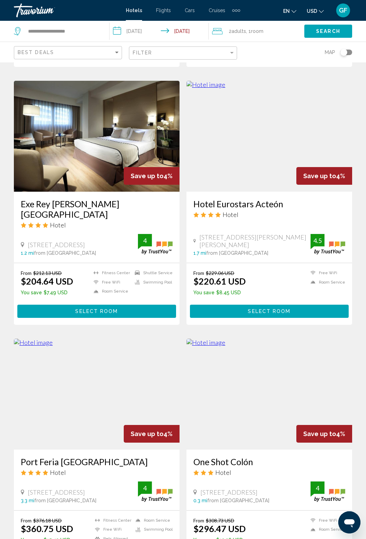
click at [47, 223] on icon "4 star Hotel" at bounding box center [46, 226] width 6 height 6
click at [101, 149] on img "Main content" at bounding box center [97, 136] width 166 height 111
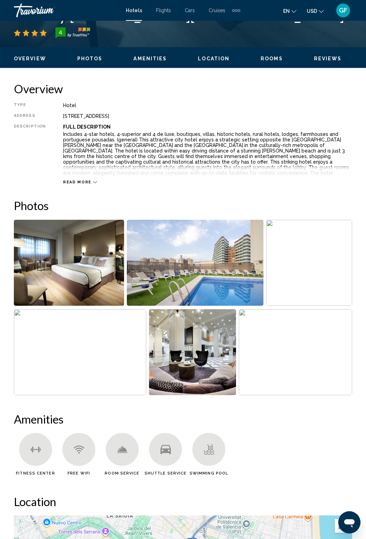
scroll to position [305, 0]
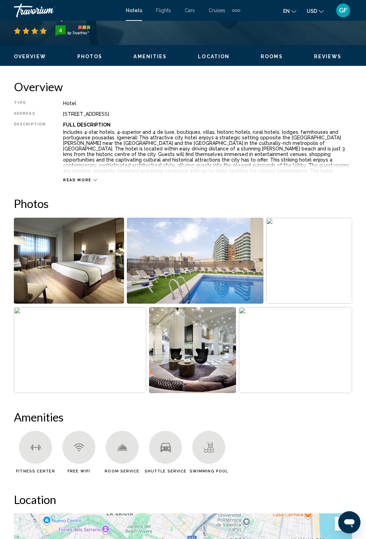
click at [71, 180] on span "Read more" at bounding box center [77, 180] width 28 height 5
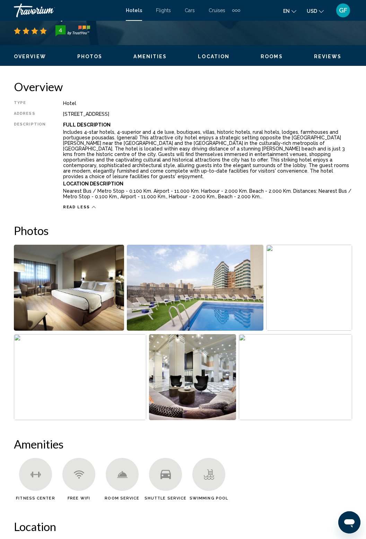
click at [326, 247] on img "Open full-screen image slider" at bounding box center [309, 288] width 86 height 86
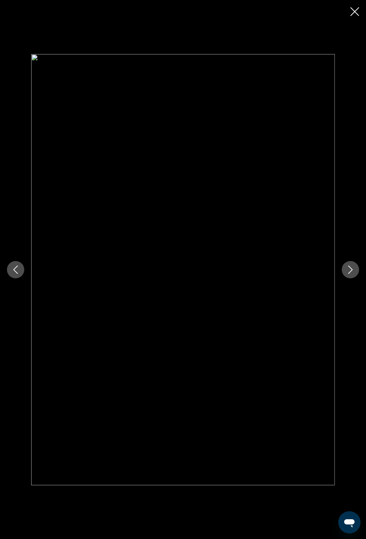
scroll to position [343, 0]
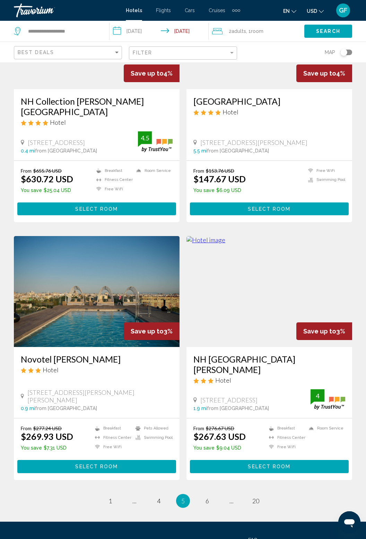
scroll to position [1123, 0]
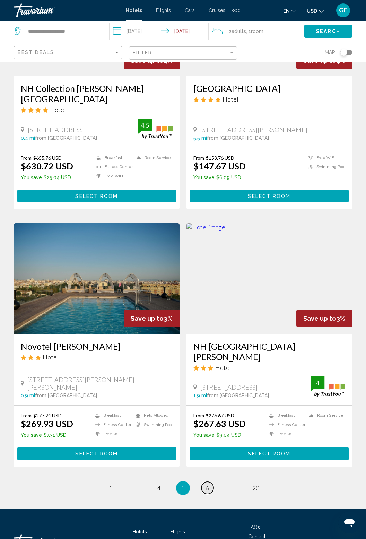
click at [207, 482] on link "page 6" at bounding box center [208, 488] width 12 height 12
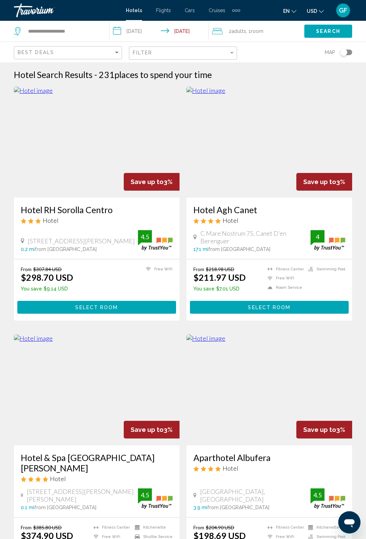
click at [79, 147] on img "Main content" at bounding box center [97, 142] width 166 height 111
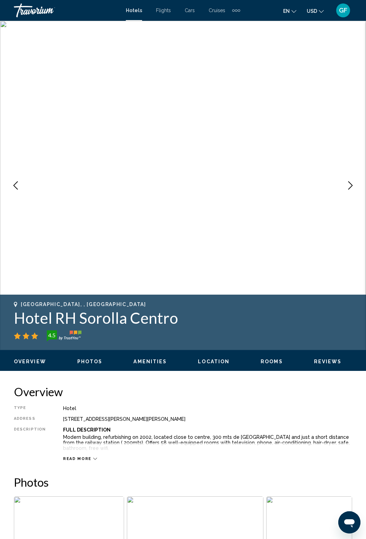
click at [350, 188] on icon "Next image" at bounding box center [351, 185] width 5 height 8
click at [352, 189] on icon "Next image" at bounding box center [351, 185] width 8 height 8
click at [348, 190] on button "Next image" at bounding box center [350, 185] width 17 height 17
click at [346, 190] on button "Next image" at bounding box center [350, 185] width 17 height 17
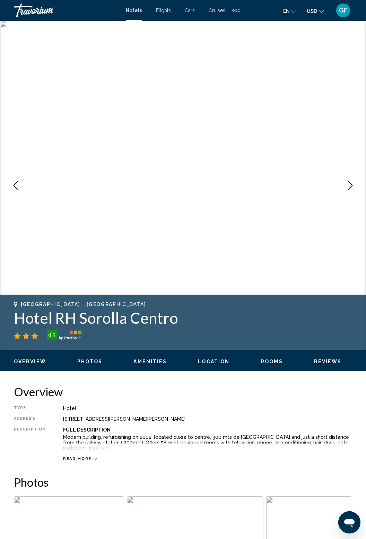
click at [347, 191] on button "Next image" at bounding box center [350, 185] width 17 height 17
click at [349, 190] on button "Next image" at bounding box center [350, 185] width 17 height 17
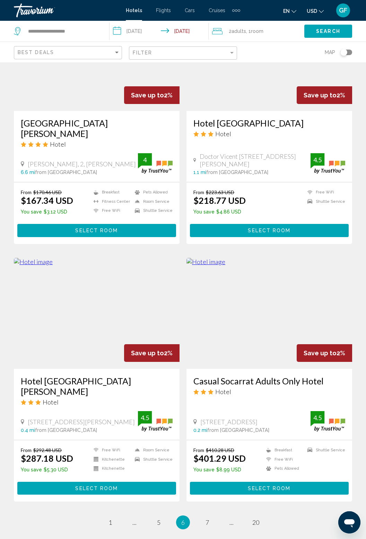
scroll to position [1123, 0]
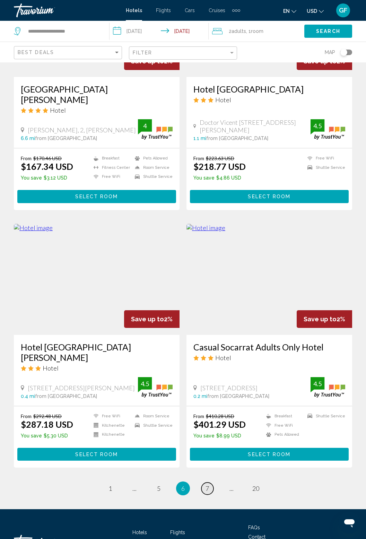
click at [209, 485] on span "7" at bounding box center [207, 489] width 3 height 8
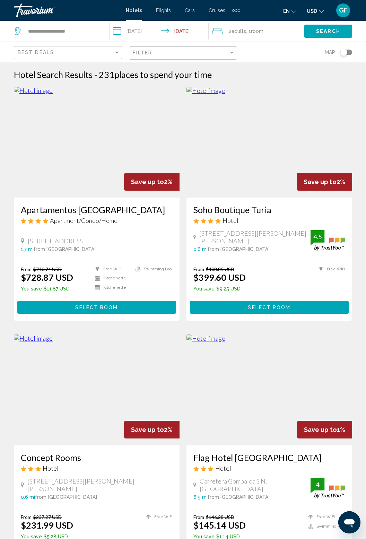
click at [334, 235] on img "Main content" at bounding box center [328, 240] width 35 height 20
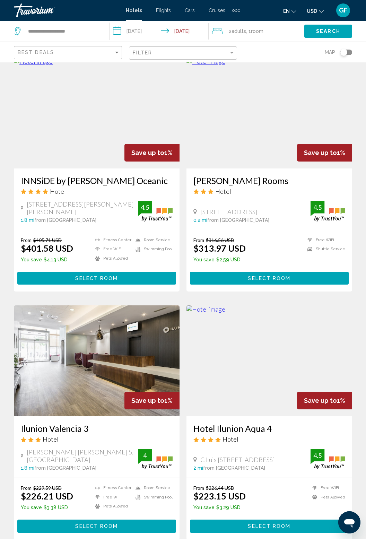
scroll to position [1133, 0]
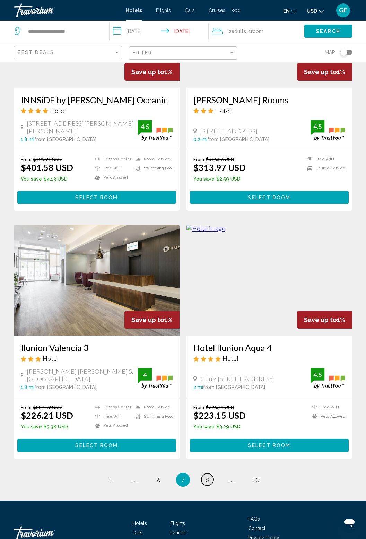
click at [209, 476] on span "8" at bounding box center [207, 480] width 3 height 8
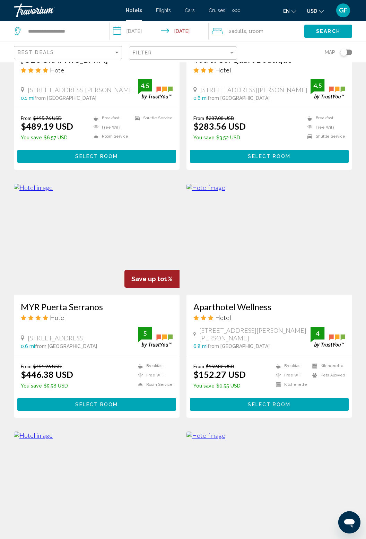
click at [350, 293] on img "Main content" at bounding box center [270, 239] width 166 height 111
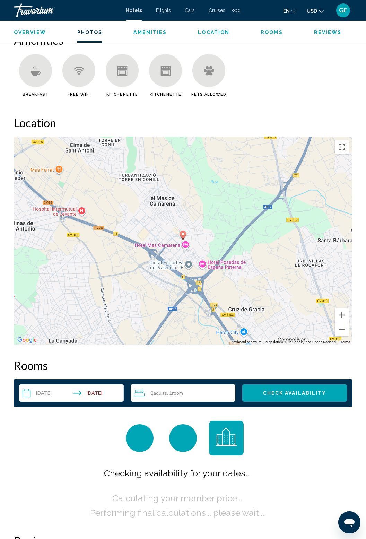
scroll to position [809, 0]
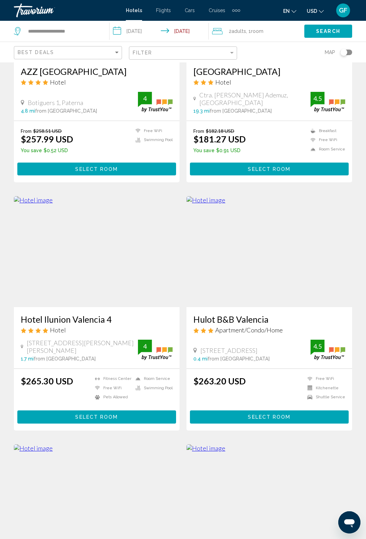
scroll to position [883, 0]
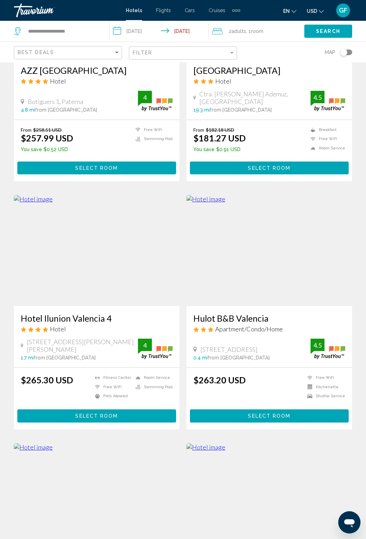
click at [144, 261] on img "Main content" at bounding box center [97, 250] width 166 height 111
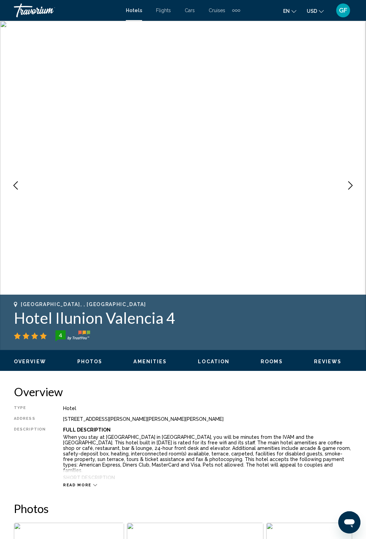
click at [353, 187] on icon "Next image" at bounding box center [351, 185] width 8 height 8
click at [356, 182] on button "Next image" at bounding box center [350, 185] width 17 height 17
click at [351, 180] on button "Next image" at bounding box center [350, 185] width 17 height 17
click at [352, 179] on button "Next image" at bounding box center [350, 185] width 17 height 17
click at [354, 178] on button "Next image" at bounding box center [350, 185] width 17 height 17
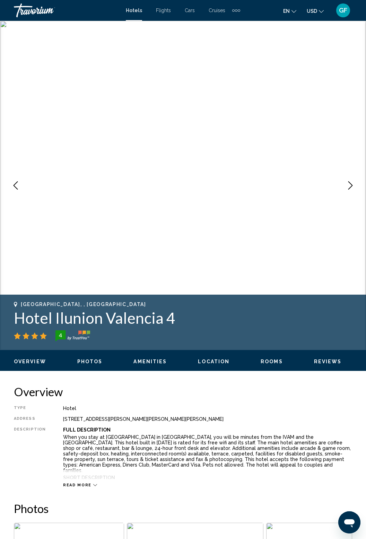
click at [349, 184] on icon "Next image" at bounding box center [351, 185] width 8 height 8
click at [351, 180] on button "Next image" at bounding box center [350, 185] width 17 height 17
click at [352, 178] on button "Next image" at bounding box center [350, 185] width 17 height 17
click at [349, 180] on button "Next image" at bounding box center [350, 185] width 17 height 17
click at [348, 181] on button "Next image" at bounding box center [350, 185] width 17 height 17
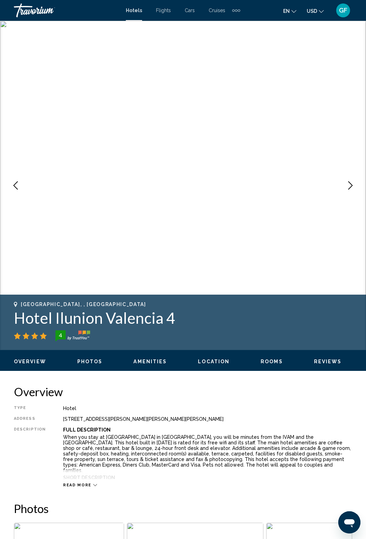
click at [347, 187] on icon "Next image" at bounding box center [351, 185] width 8 height 8
click at [350, 182] on icon "Next image" at bounding box center [351, 185] width 8 height 8
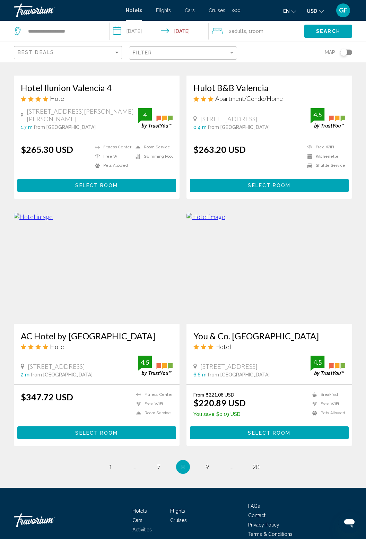
scroll to position [1123, 0]
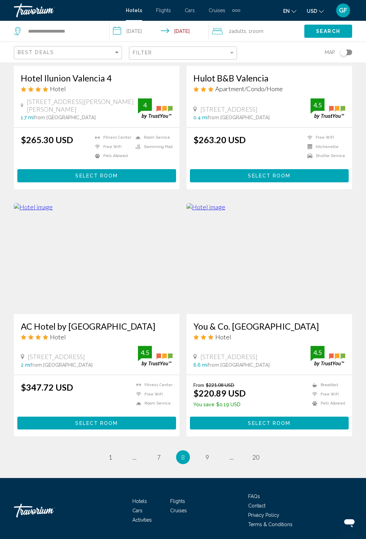
click at [213, 460] on li "page 9" at bounding box center [208, 458] width 14 height 14
click at [211, 459] on link "page 9" at bounding box center [208, 458] width 12 height 12
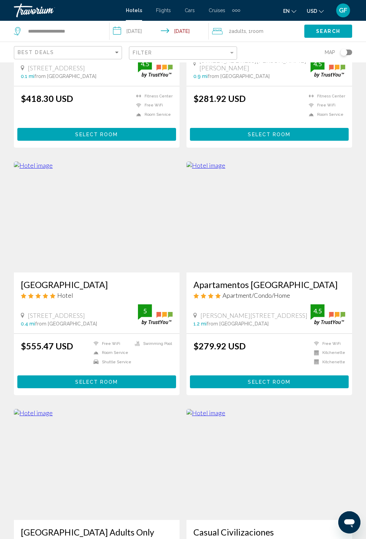
scroll to position [1123, 0]
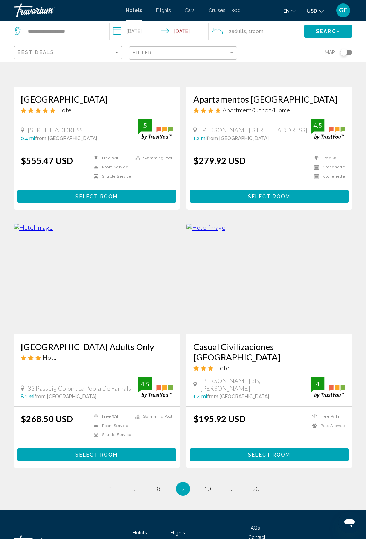
click at [261, 482] on ul "9 / 20 page 1 page ... page 8 You're on page 9 page 10 page ... page 20" at bounding box center [183, 489] width 339 height 14
click at [259, 485] on span "20" at bounding box center [256, 489] width 7 height 8
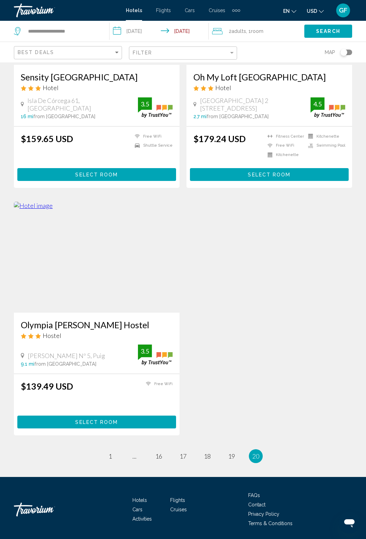
scroll to position [58, 0]
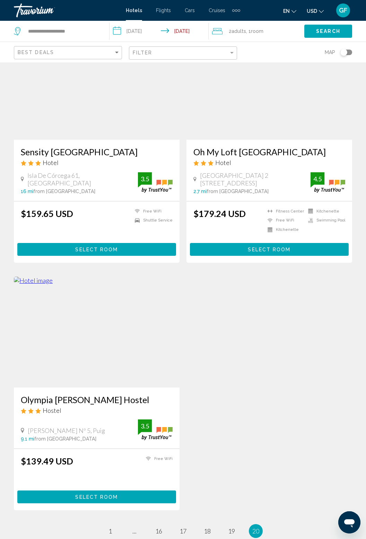
click at [257, 451] on div "Sensity [GEOGRAPHIC_DATA] Hotel [GEOGRAPHIC_DATA], Sagunto 16 mi from [GEOGRAPH…" at bounding box center [183, 277] width 346 height 496
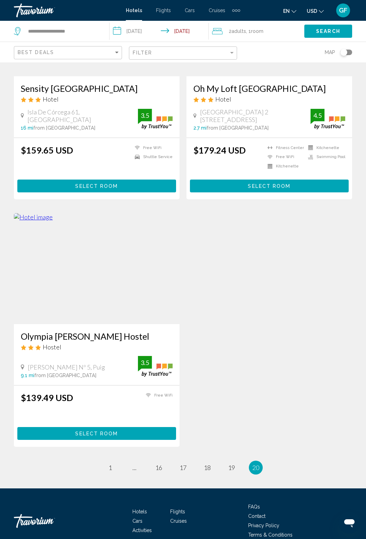
scroll to position [133, 0]
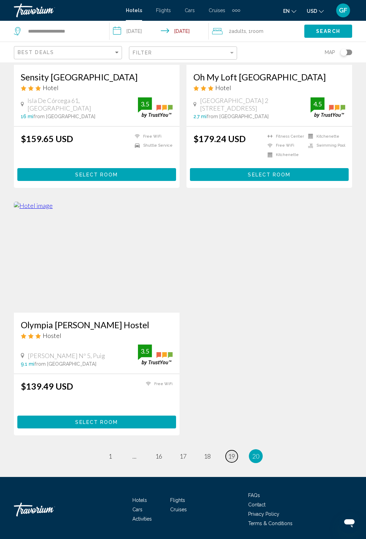
click at [235, 461] on link "page 19" at bounding box center [232, 457] width 12 height 12
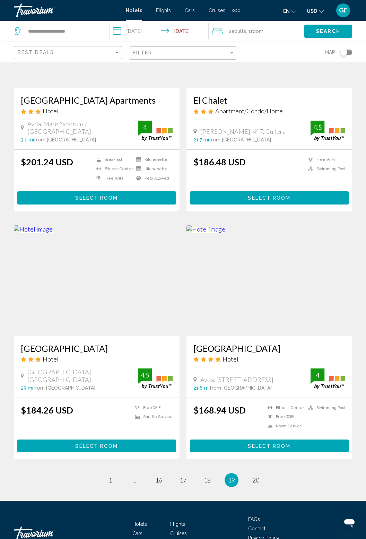
scroll to position [1119, 0]
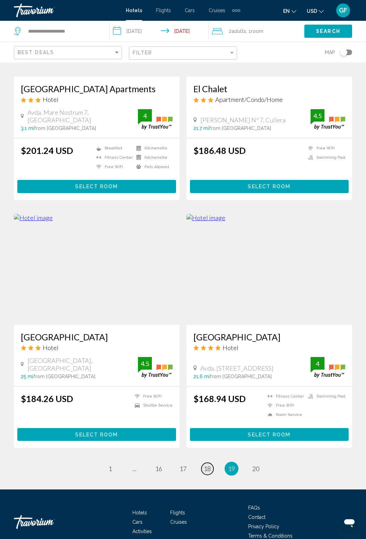
click at [208, 465] on span "18" at bounding box center [207, 469] width 7 height 8
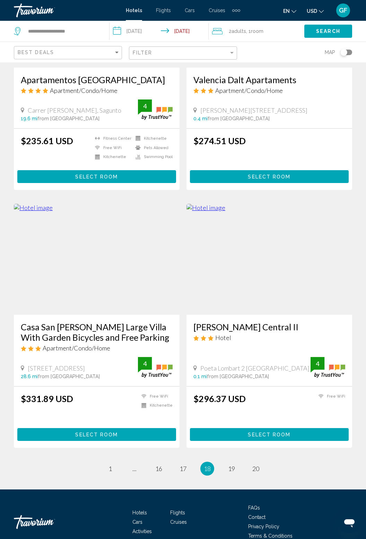
scroll to position [1143, 0]
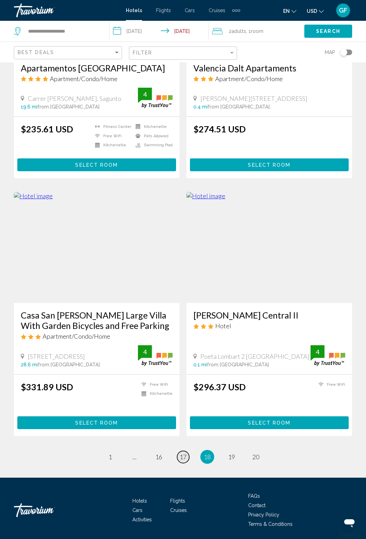
click at [185, 461] on link "page 17" at bounding box center [183, 457] width 12 height 12
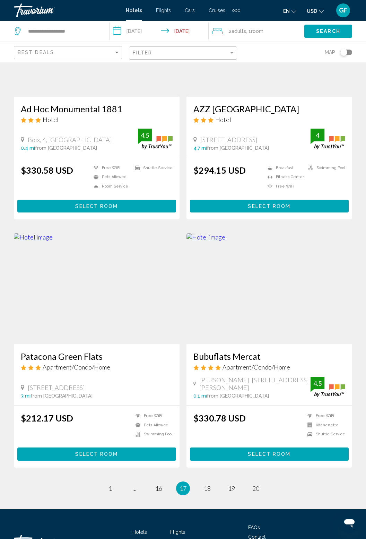
scroll to position [1118, 0]
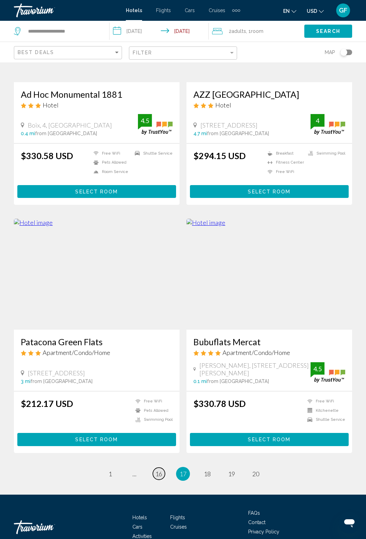
click at [162, 470] on span "16" at bounding box center [158, 474] width 7 height 8
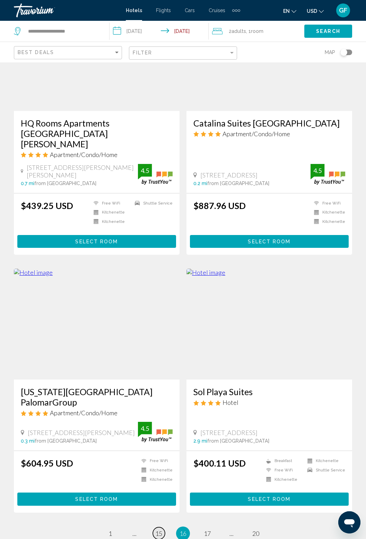
scroll to position [1123, 0]
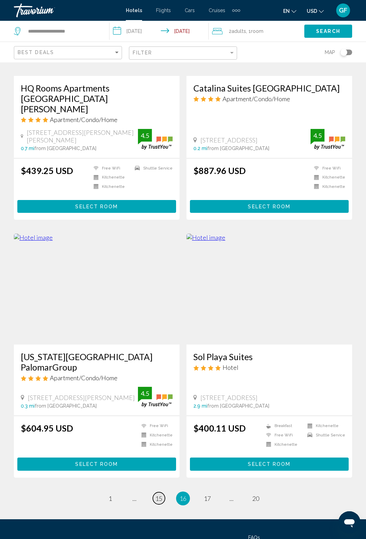
click at [161, 495] on span "15" at bounding box center [158, 499] width 7 height 8
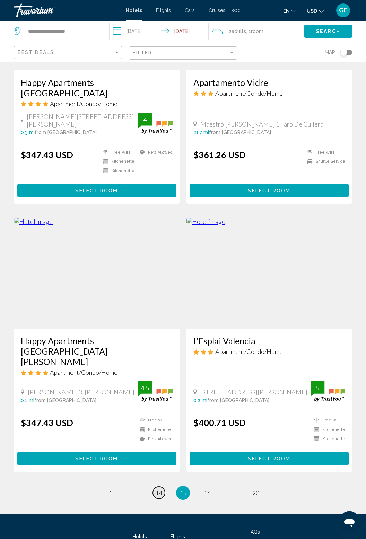
scroll to position [1136, 0]
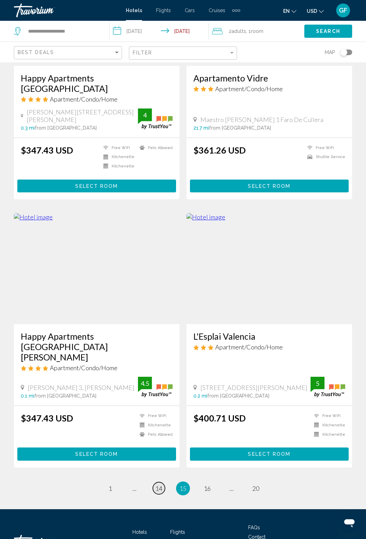
click at [163, 483] on link "page 14" at bounding box center [159, 489] width 12 height 12
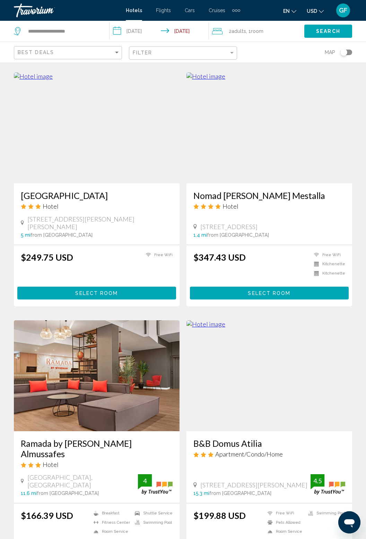
scroll to position [1112, 0]
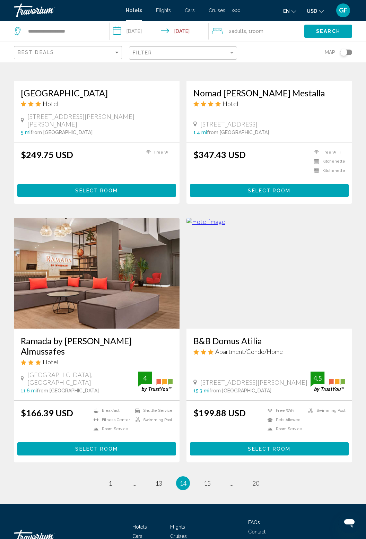
click at [162, 477] on link "page 13" at bounding box center [159, 483] width 12 height 12
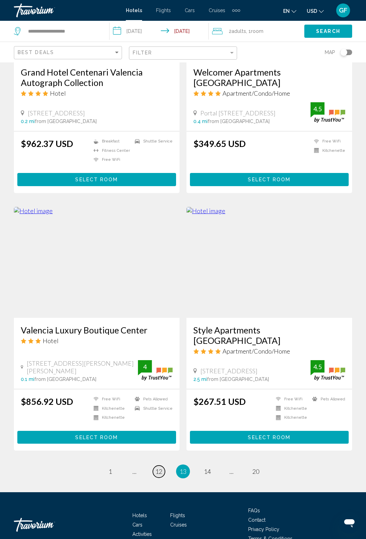
click at [156, 466] on link "page 12" at bounding box center [159, 472] width 12 height 12
